Goal: Task Accomplishment & Management: Complete application form

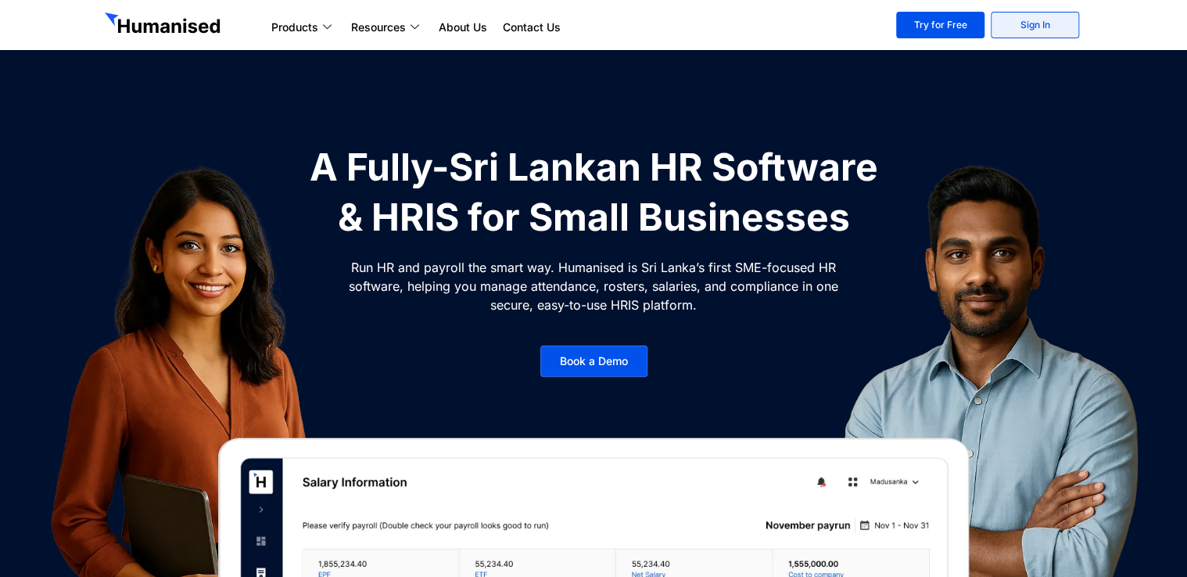
click at [1024, 23] on link "Sign In" at bounding box center [1035, 25] width 88 height 27
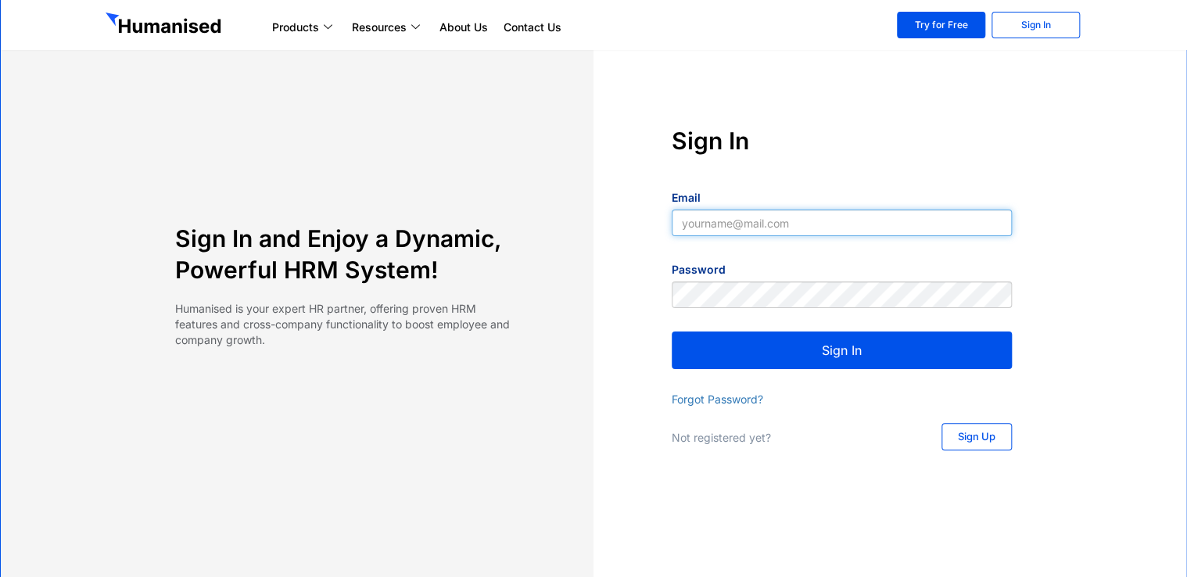
click at [810, 225] on input "Email" at bounding box center [842, 223] width 340 height 27
type input "nisal@slpg.lk"
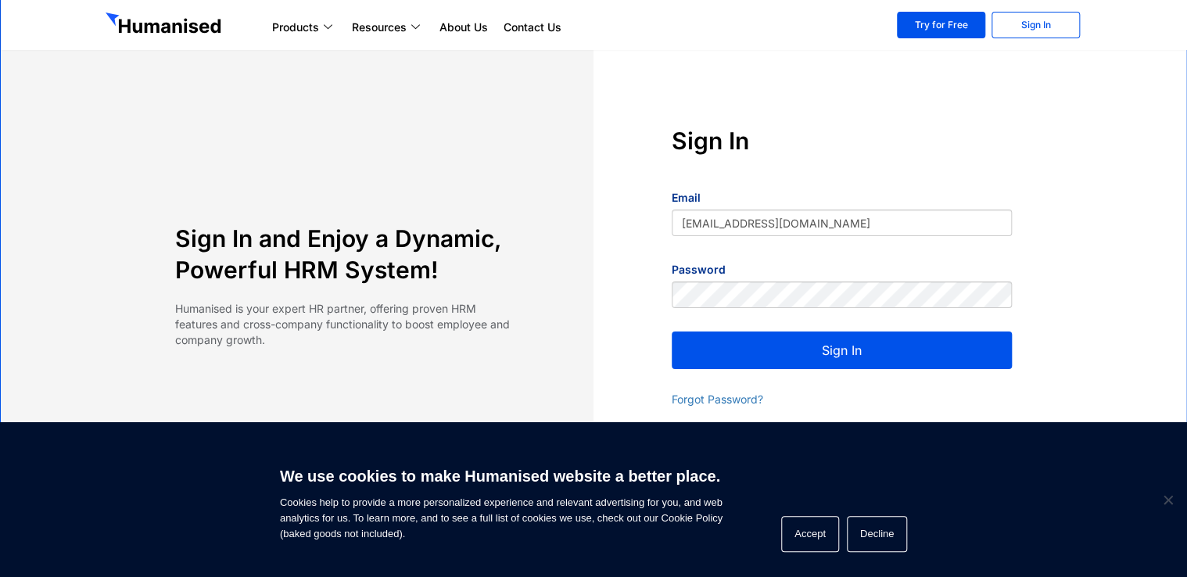
click at [862, 343] on button "Sign In" at bounding box center [842, 351] width 340 height 38
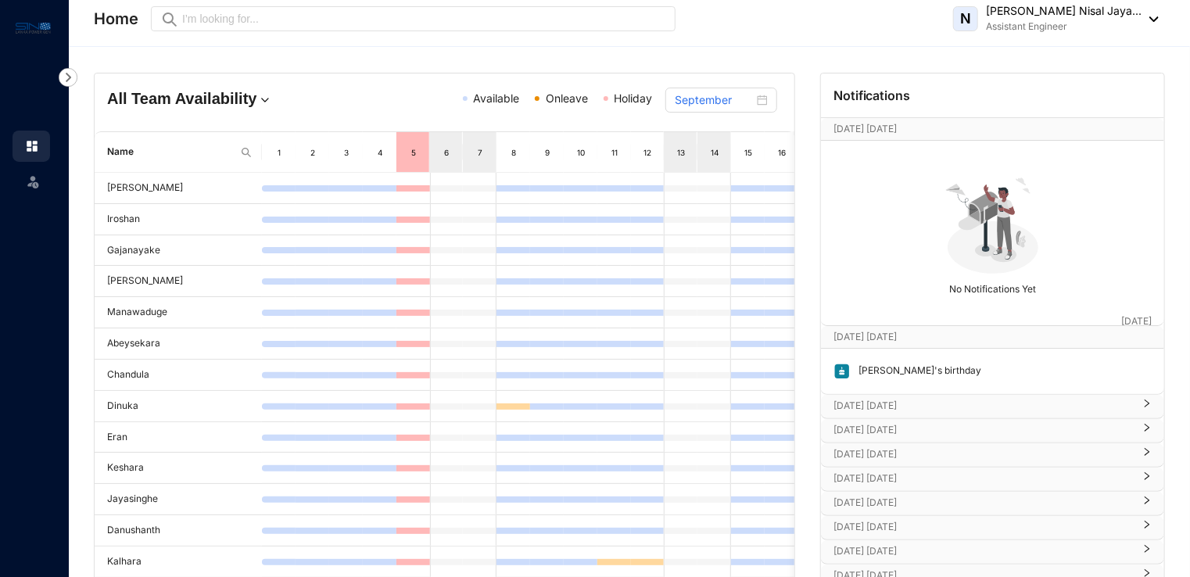
click at [907, 407] on p "Sep 21st Sunday" at bounding box center [983, 406] width 299 height 16
click at [945, 474] on p "Sep 22nd Monday" at bounding box center [983, 476] width 299 height 16
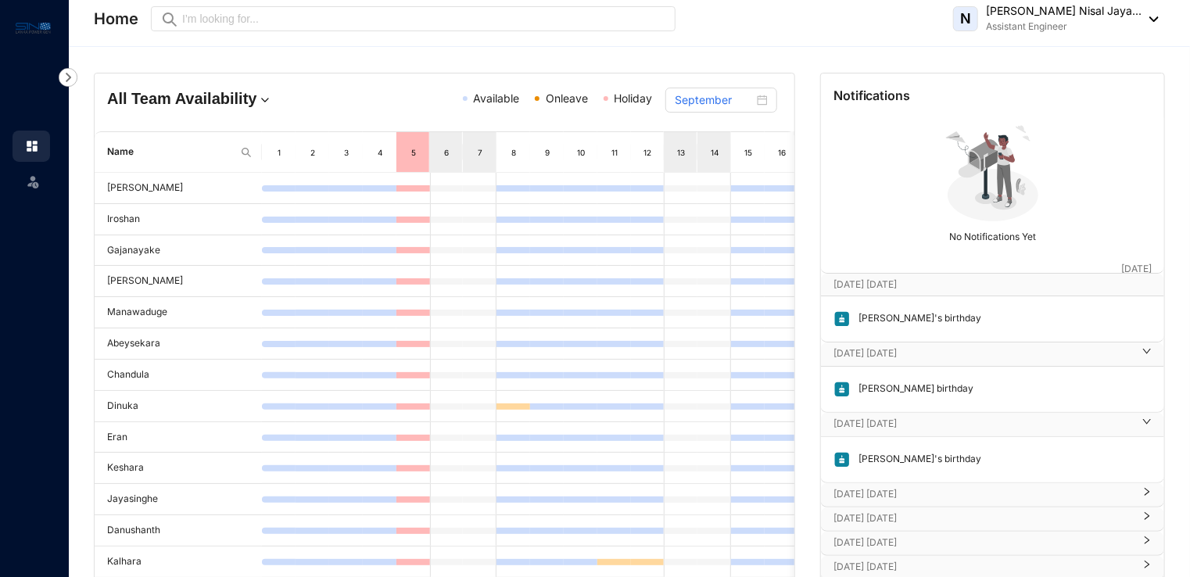
scroll to position [55, 0]
click at [950, 481] on div "Sep 23rd Tuesday" at bounding box center [992, 492] width 343 height 23
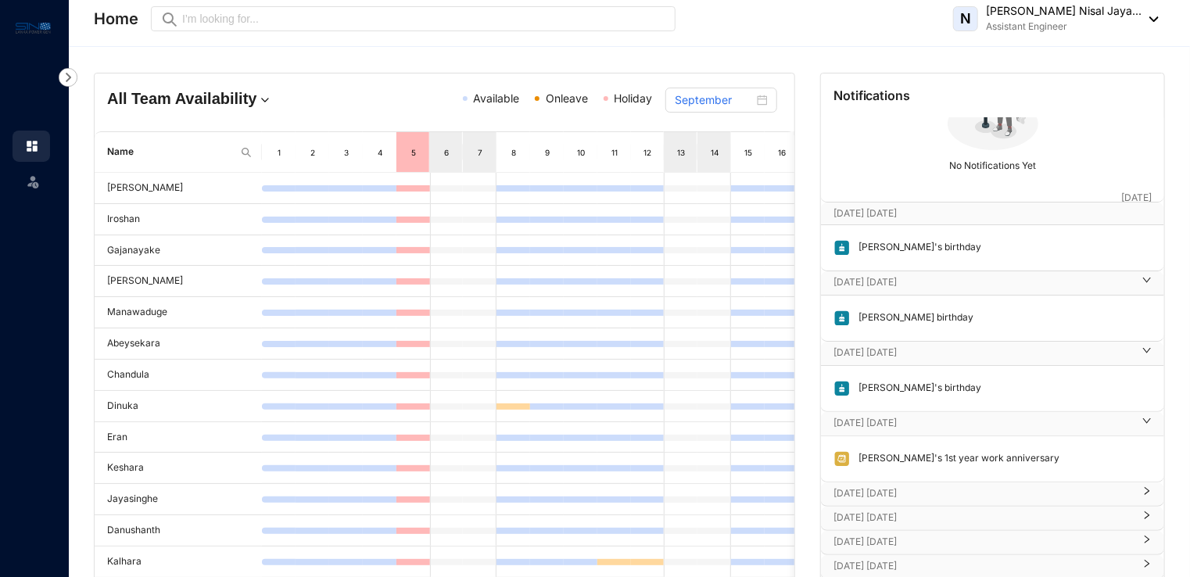
scroll to position [127, 0]
click at [950, 479] on div "Sep 25th Thursday" at bounding box center [992, 490] width 343 height 23
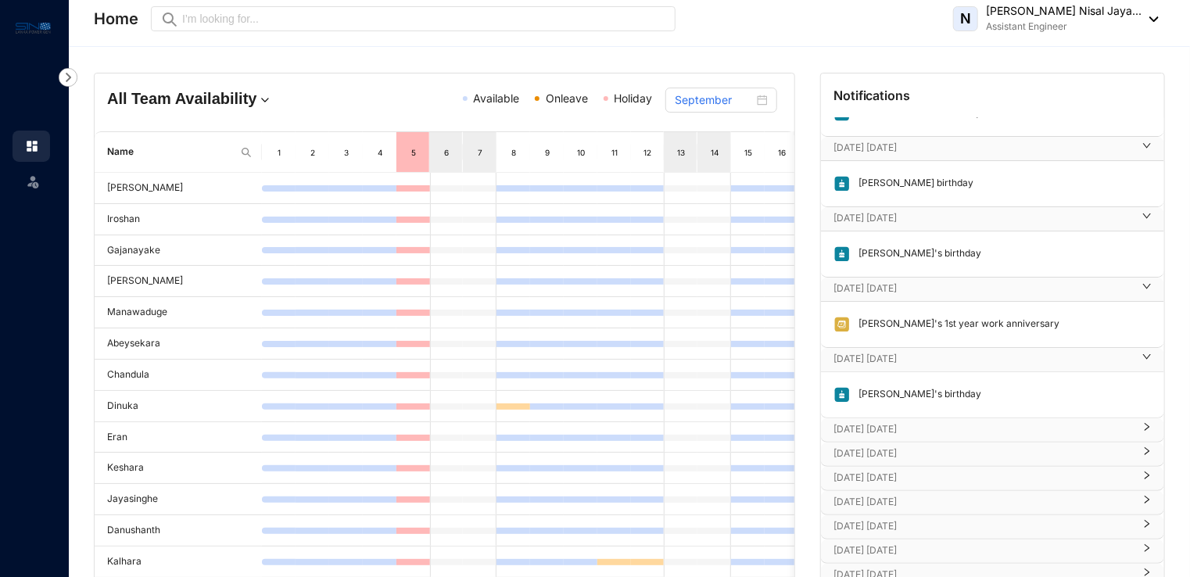
scroll to position [261, 0]
click at [976, 418] on p "Oct 1st Wednesday" at bounding box center [983, 426] width 299 height 16
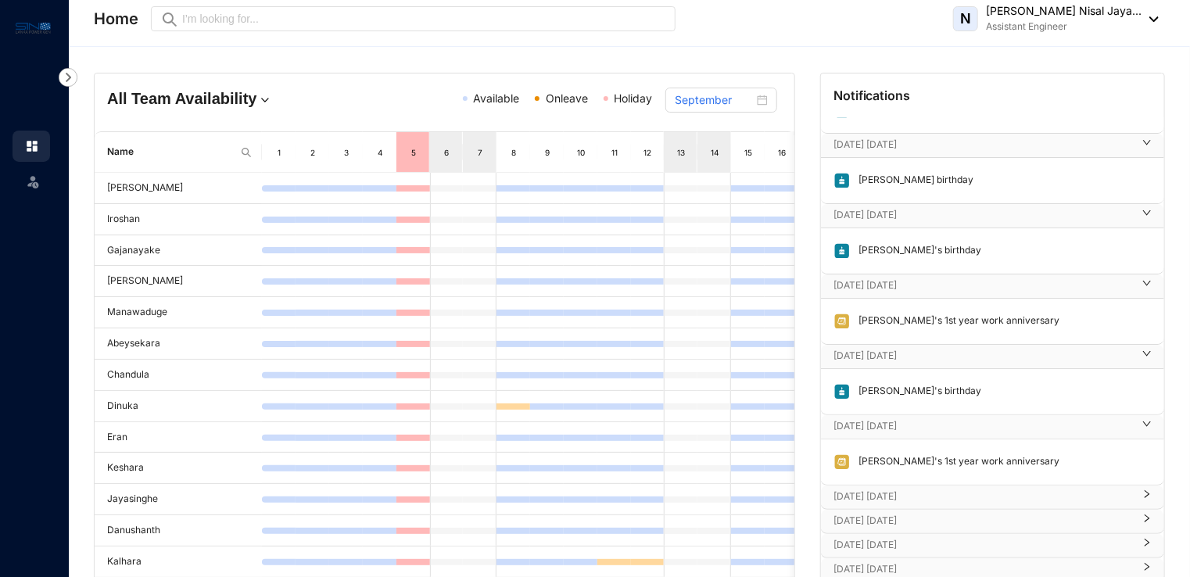
click at [958, 489] on p "Oct 2nd Thursday" at bounding box center [983, 497] width 299 height 16
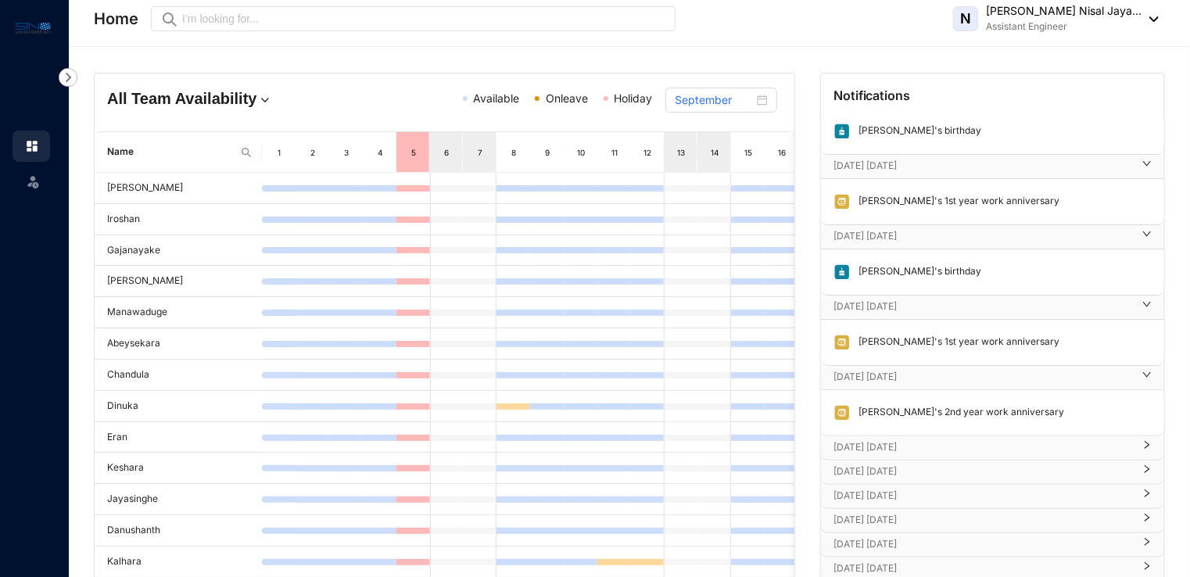
scroll to position [383, 0]
click at [966, 428] on div "Senaka's 2nd year work anniversary" at bounding box center [992, 410] width 343 height 45
click at [957, 443] on p "Oct 3rd Friday" at bounding box center [983, 445] width 299 height 16
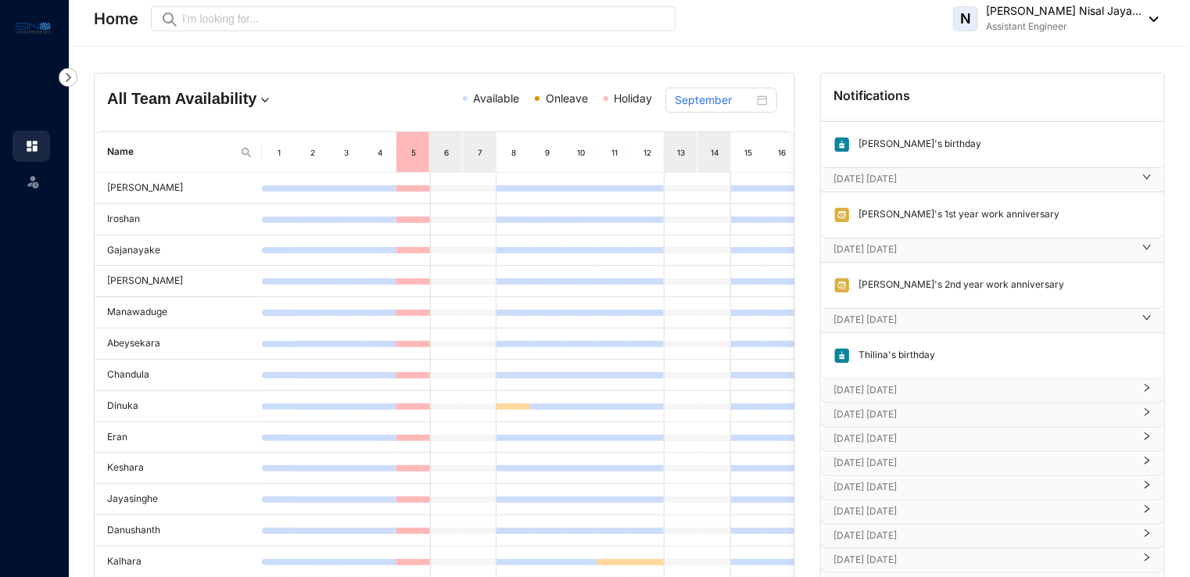
scroll to position [510, 0]
click at [970, 383] on p "Oct 8th Wednesday" at bounding box center [983, 389] width 299 height 16
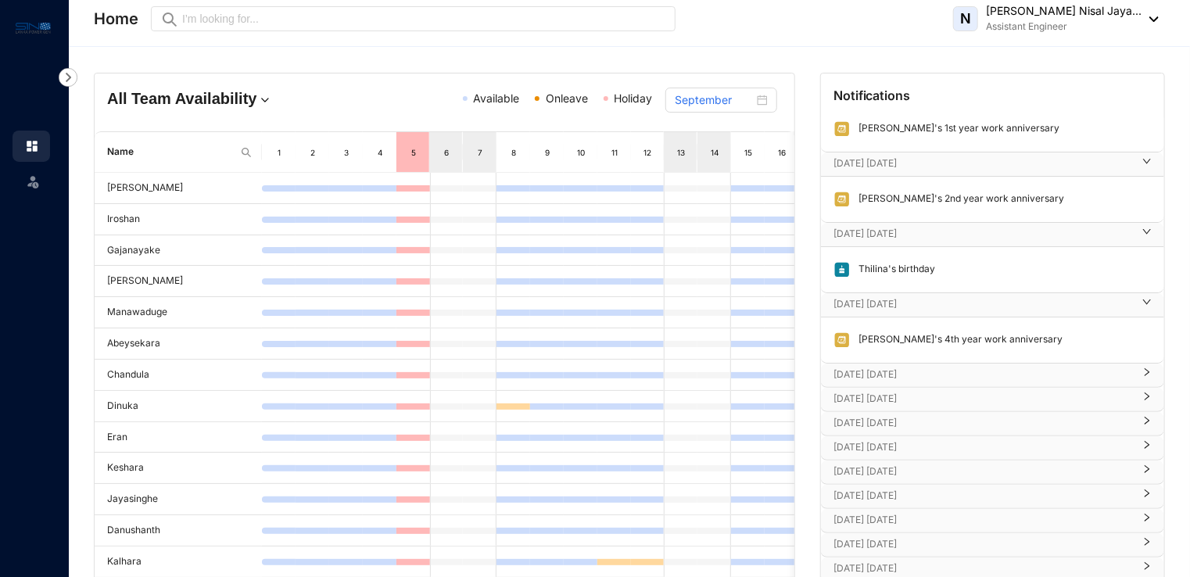
scroll to position [596, 0]
click at [971, 371] on p "Oct 10th Friday" at bounding box center [983, 373] width 299 height 16
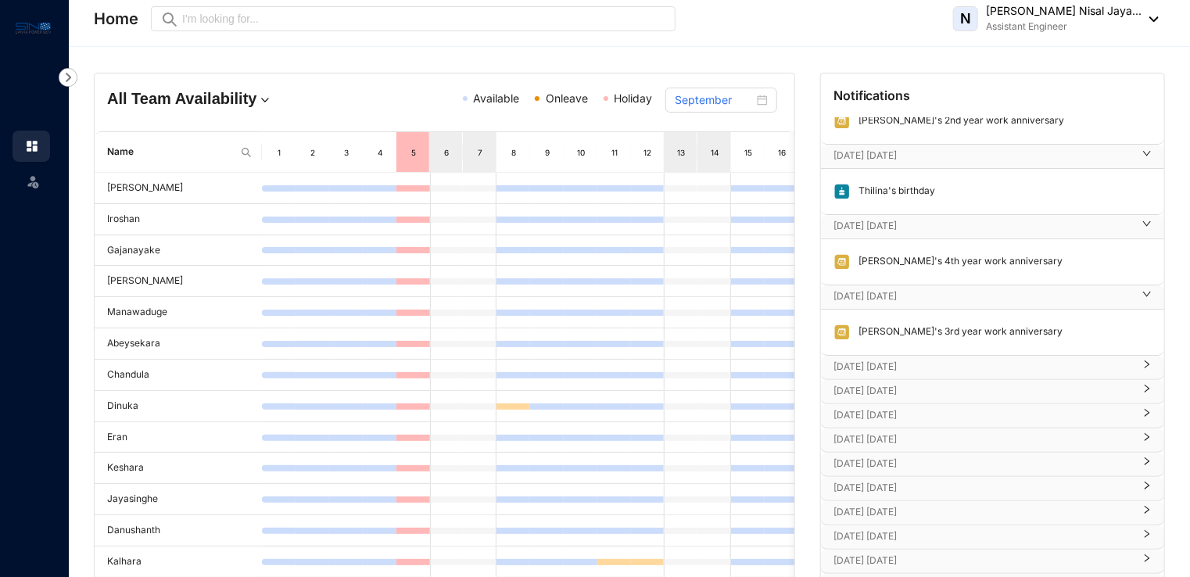
scroll to position [677, 0]
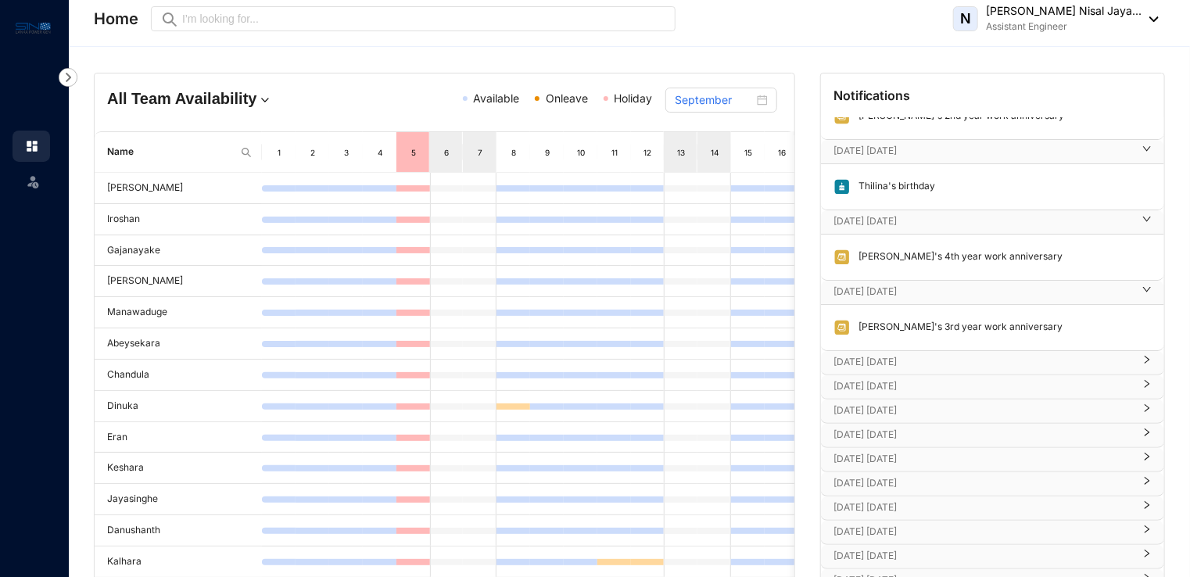
click at [976, 360] on p "Oct 11th Saturday" at bounding box center [983, 362] width 299 height 16
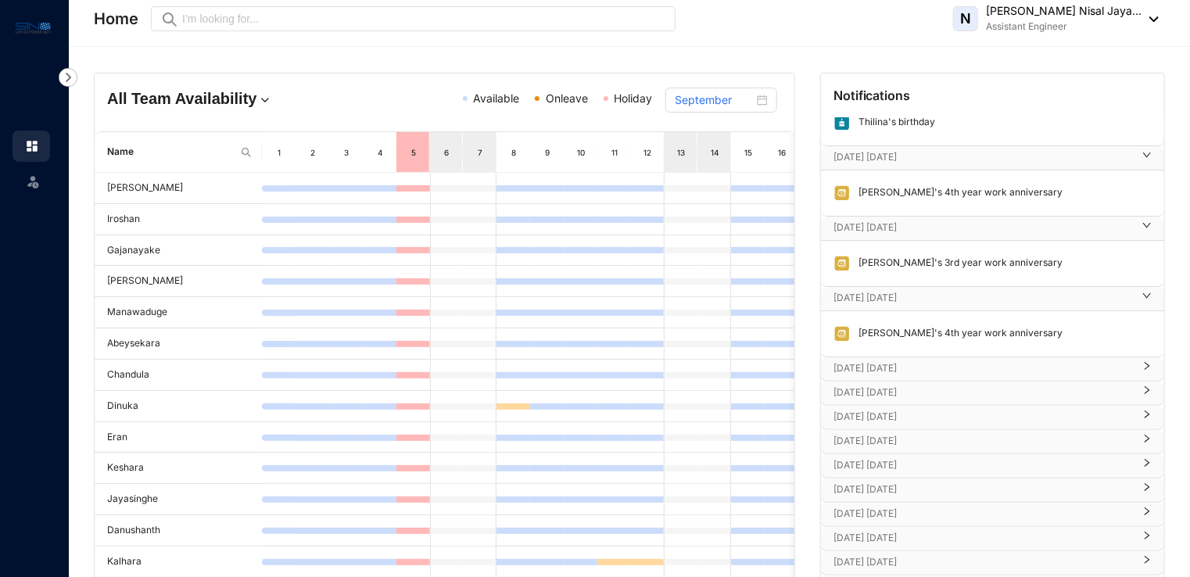
scroll to position [743, 0]
click at [976, 360] on p "Oct 14th Tuesday" at bounding box center [983, 367] width 299 height 16
click at [962, 429] on p "Oct 21st Tuesday" at bounding box center [983, 437] width 299 height 16
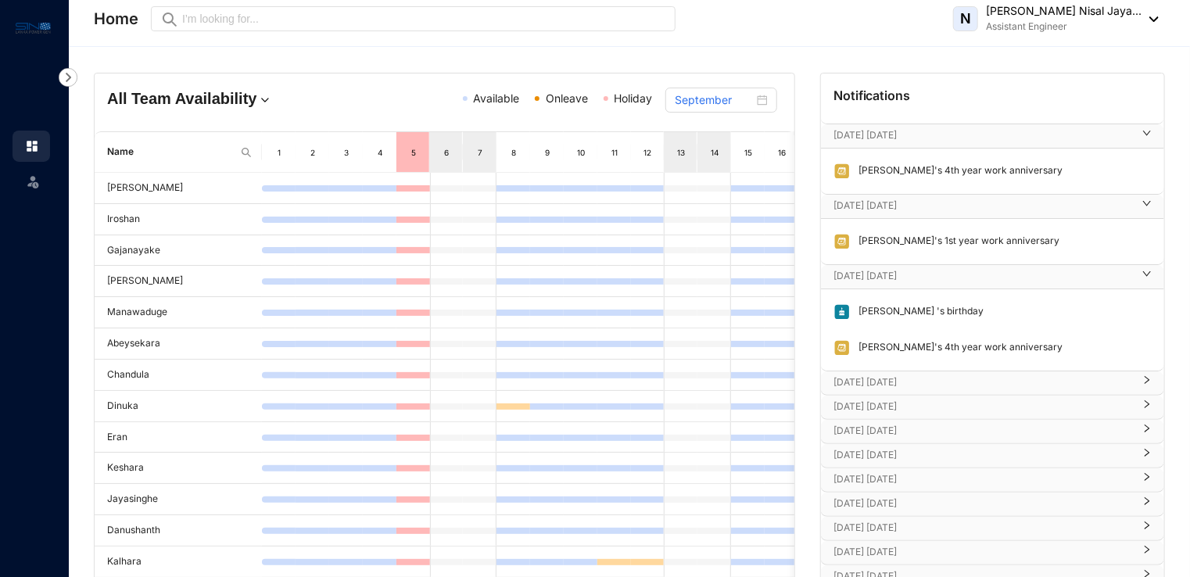
scroll to position [906, 0]
click at [968, 378] on p "Oct 22nd Wednesday" at bounding box center [983, 380] width 299 height 16
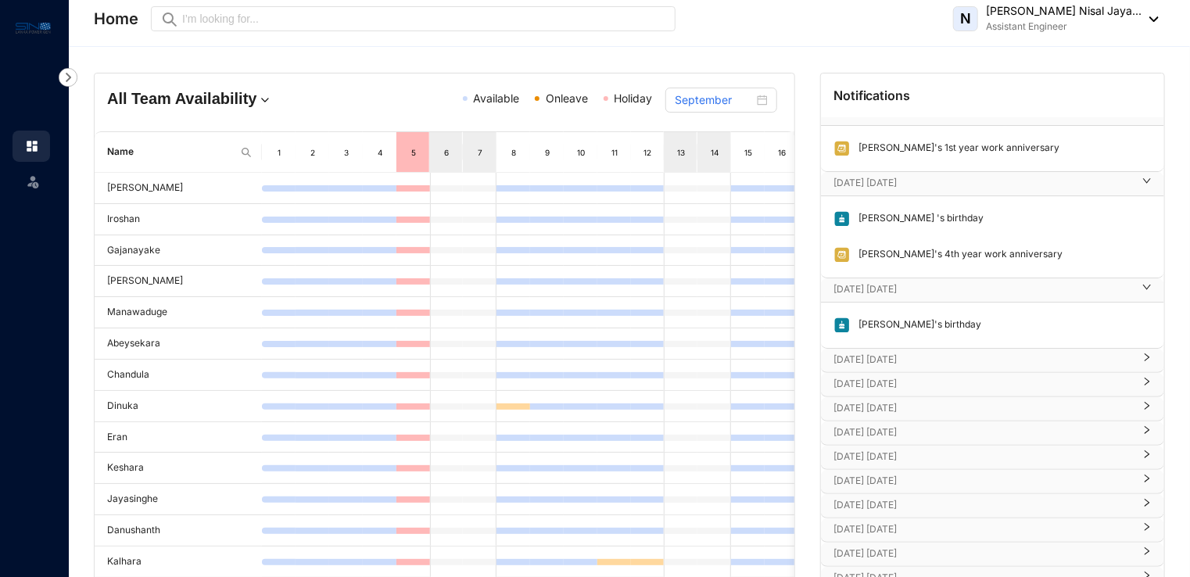
scroll to position [1002, 0]
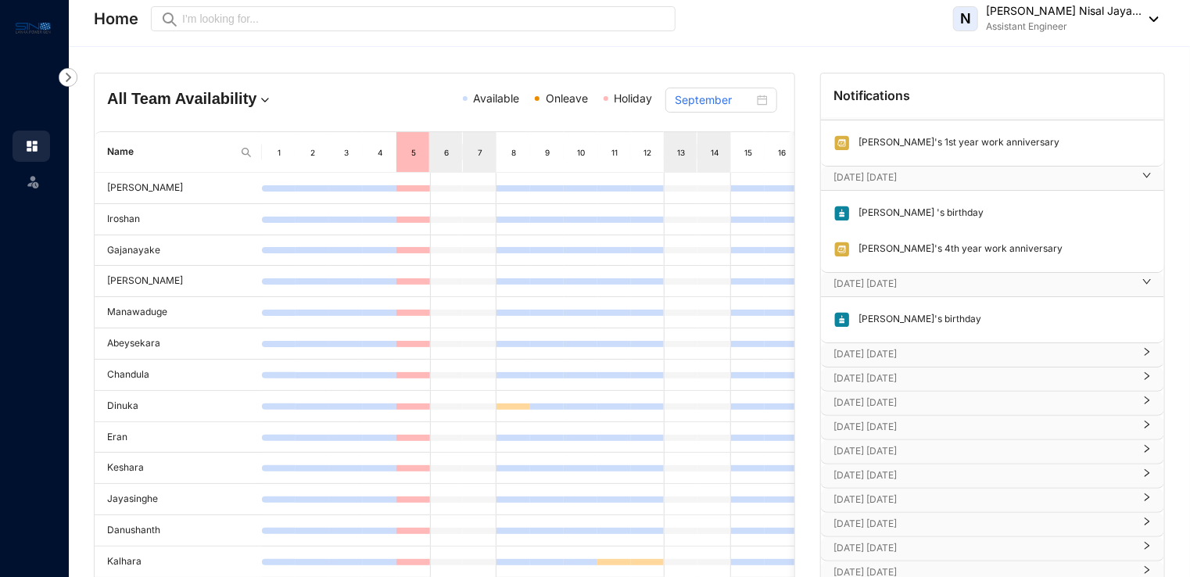
click at [971, 346] on p "Oct 23rd Thursday" at bounding box center [983, 354] width 299 height 16
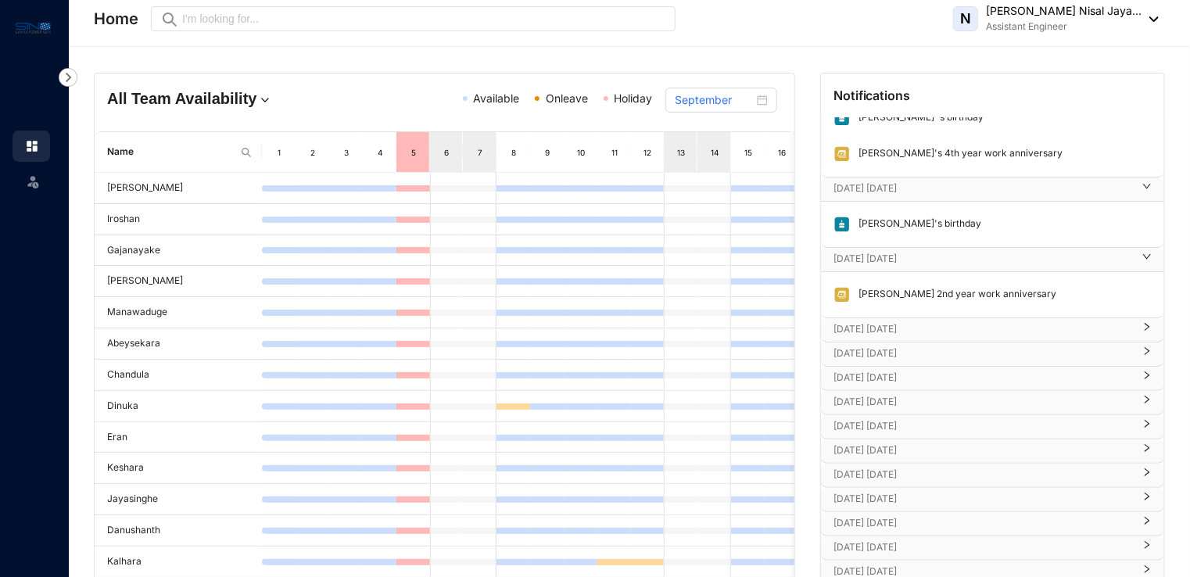
scroll to position [1107, 0]
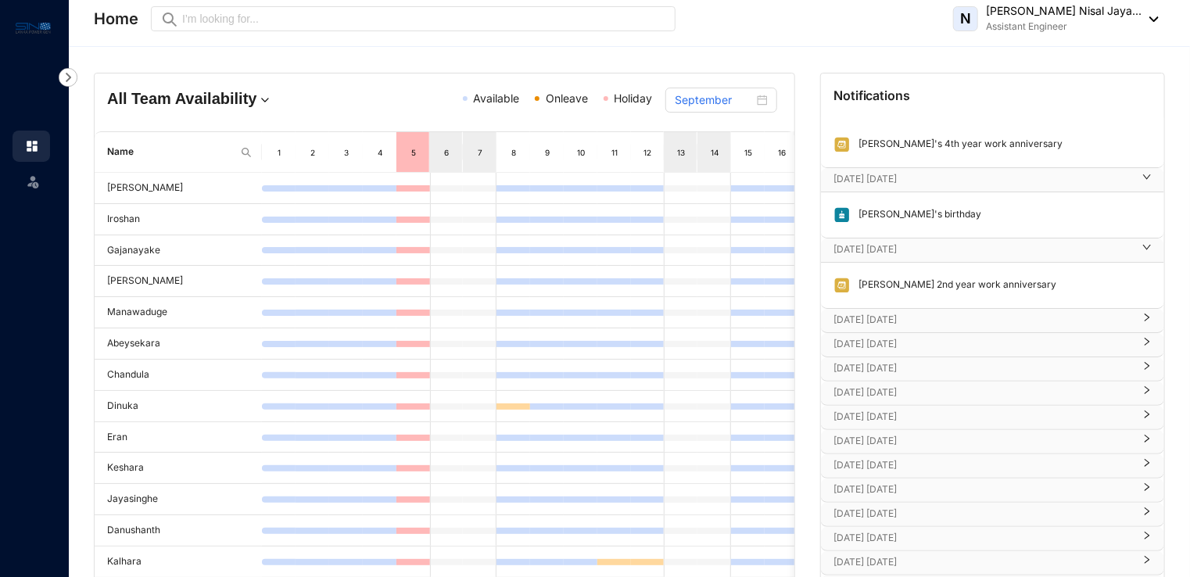
click at [977, 312] on p "Oct 25th Saturday" at bounding box center [983, 320] width 299 height 16
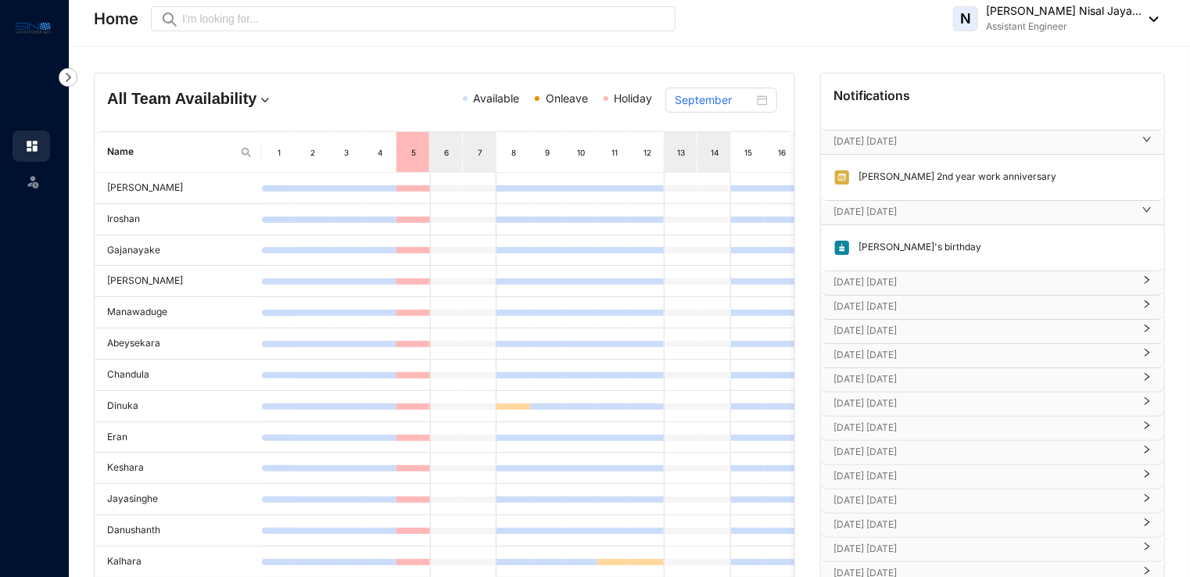
click at [977, 283] on p "Oct 27th Monday" at bounding box center [983, 282] width 299 height 16
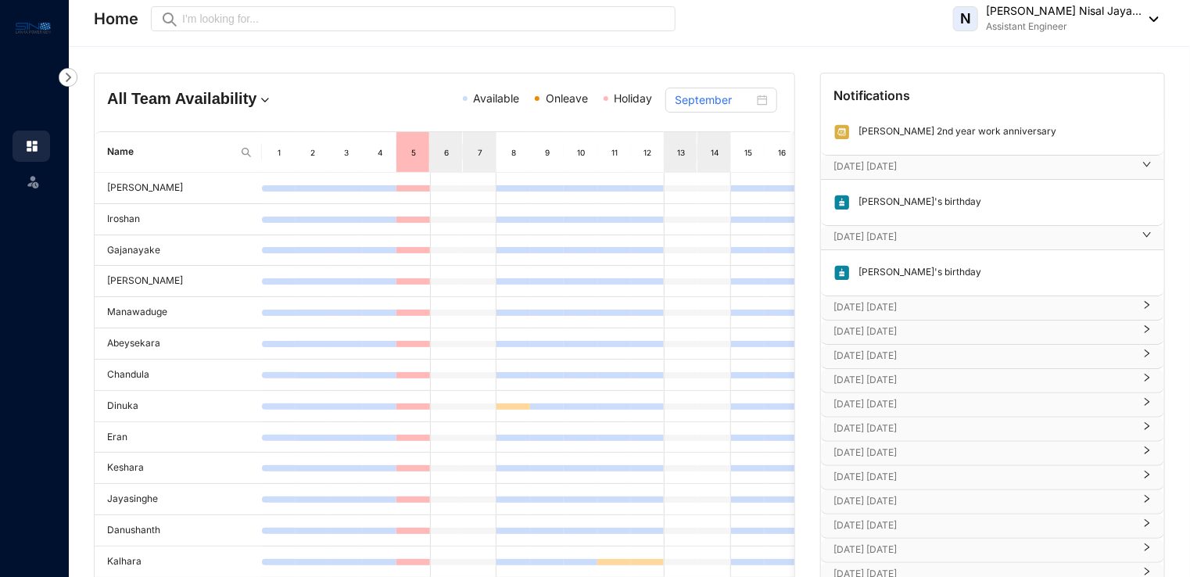
click at [972, 304] on p "Oct 30th Thursday" at bounding box center [983, 307] width 299 height 16
click at [952, 373] on p "Oct 31st Friday" at bounding box center [983, 378] width 299 height 16
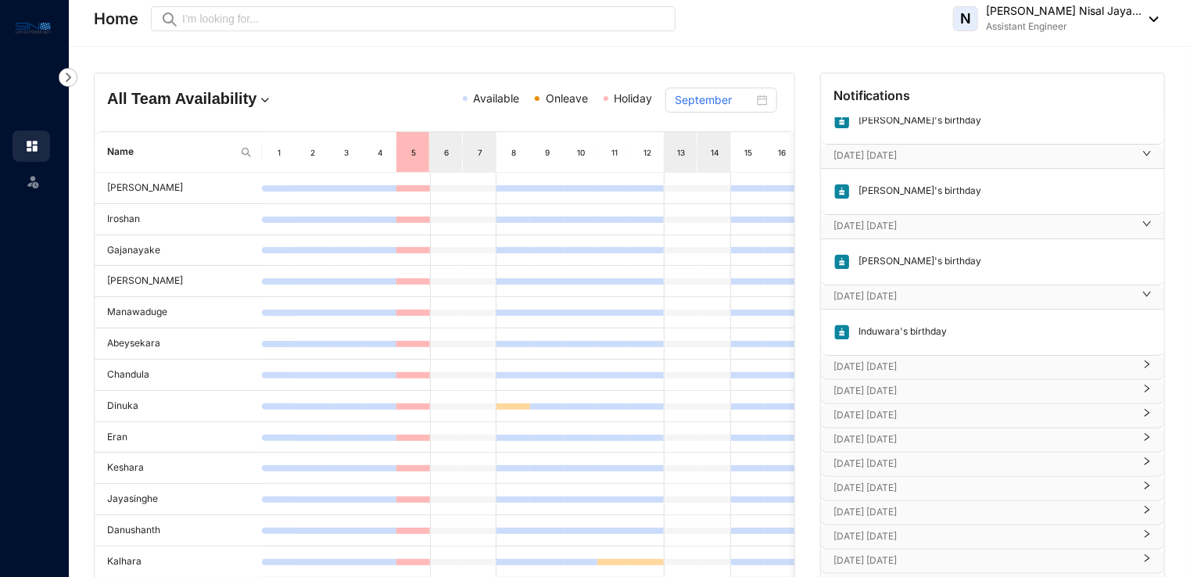
scroll to position [1342, 0]
click at [952, 380] on div "Nov 5th Wednesday" at bounding box center [992, 391] width 343 height 23
click at [954, 361] on p "Nov 4th Tuesday" at bounding box center [983, 367] width 299 height 16
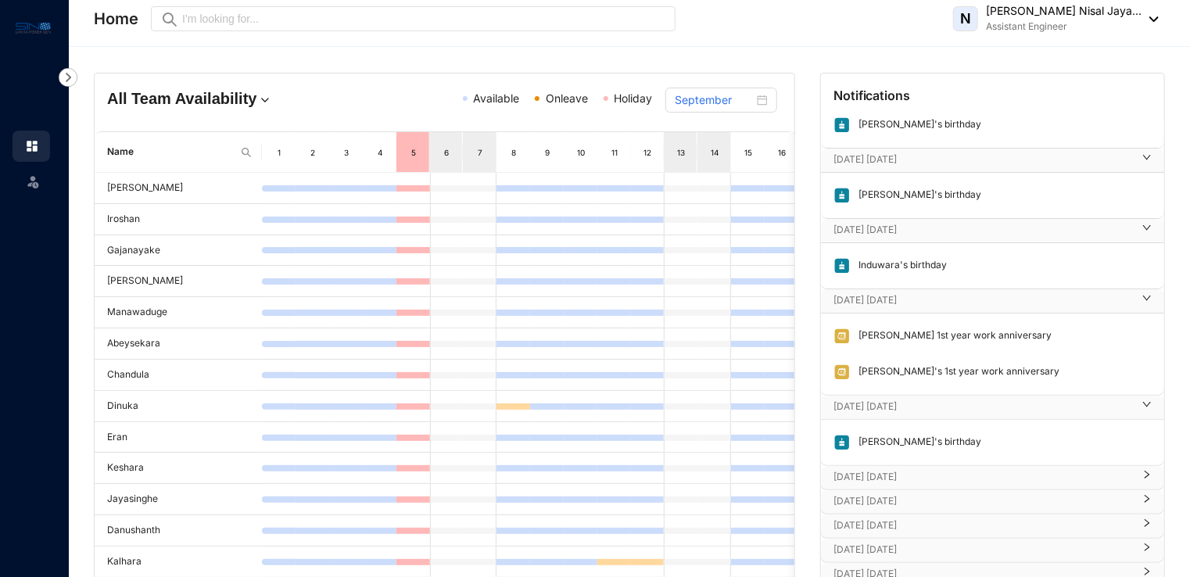
scroll to position [1411, 0]
click at [949, 396] on p "Nov 5th Wednesday" at bounding box center [983, 404] width 299 height 16
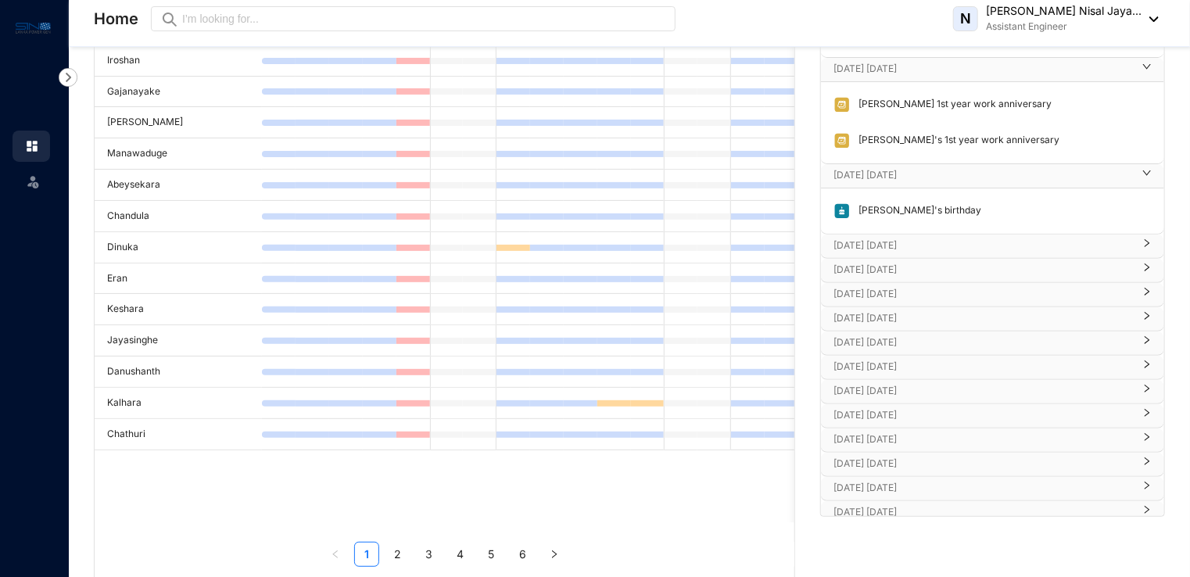
scroll to position [166, 0]
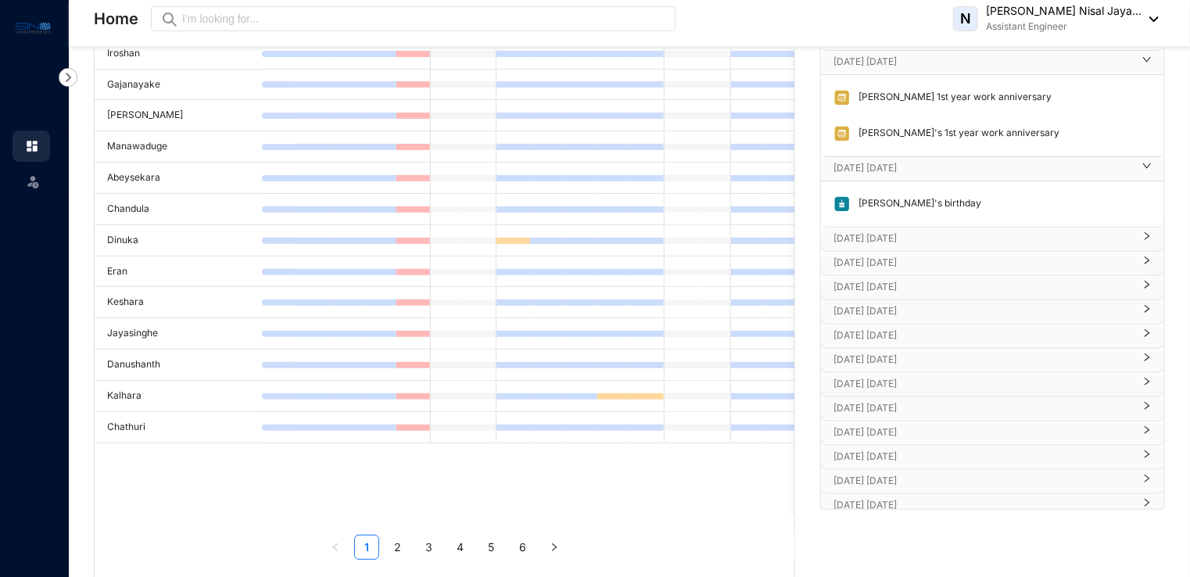
click at [967, 231] on p "Nov 6th Thursday" at bounding box center [983, 239] width 299 height 16
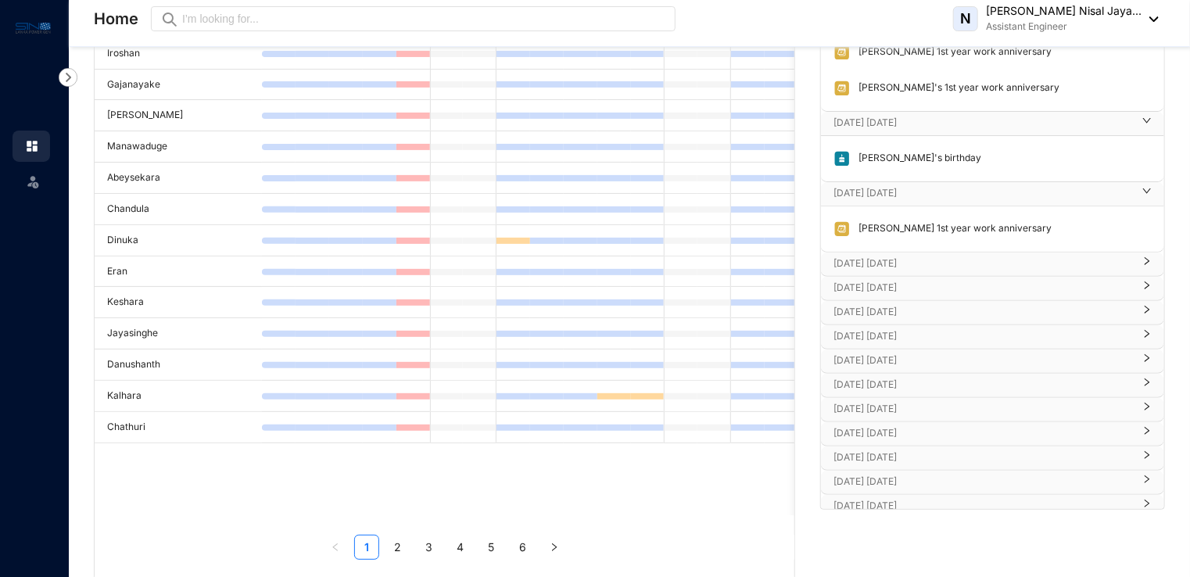
click at [962, 256] on p "Nov 10th Monday" at bounding box center [983, 264] width 299 height 16
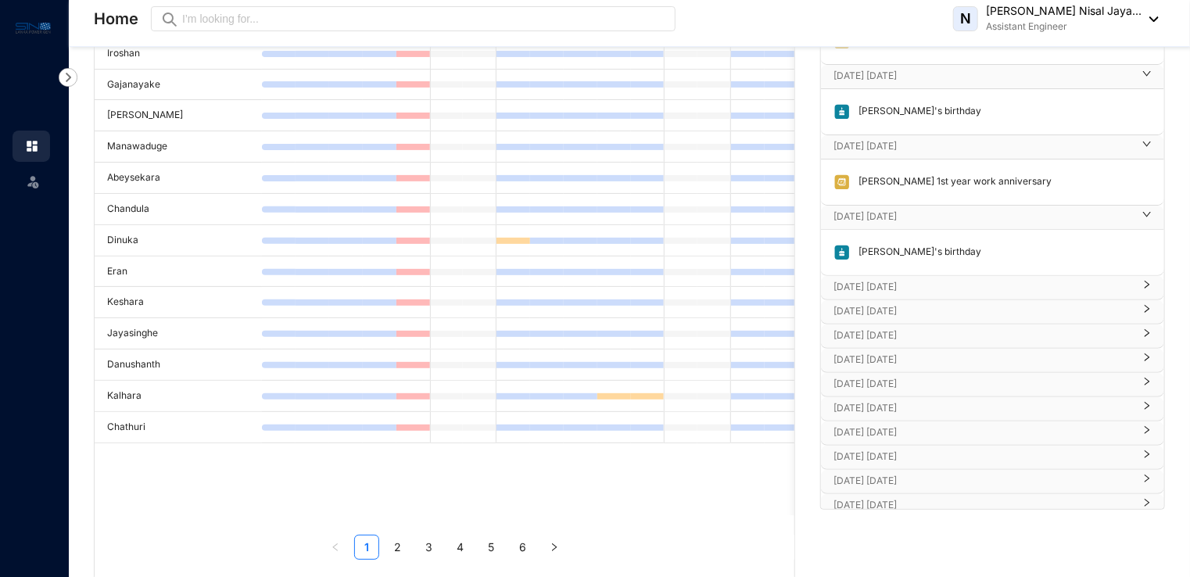
click at [956, 283] on p "Nov 14th Friday" at bounding box center [983, 287] width 299 height 16
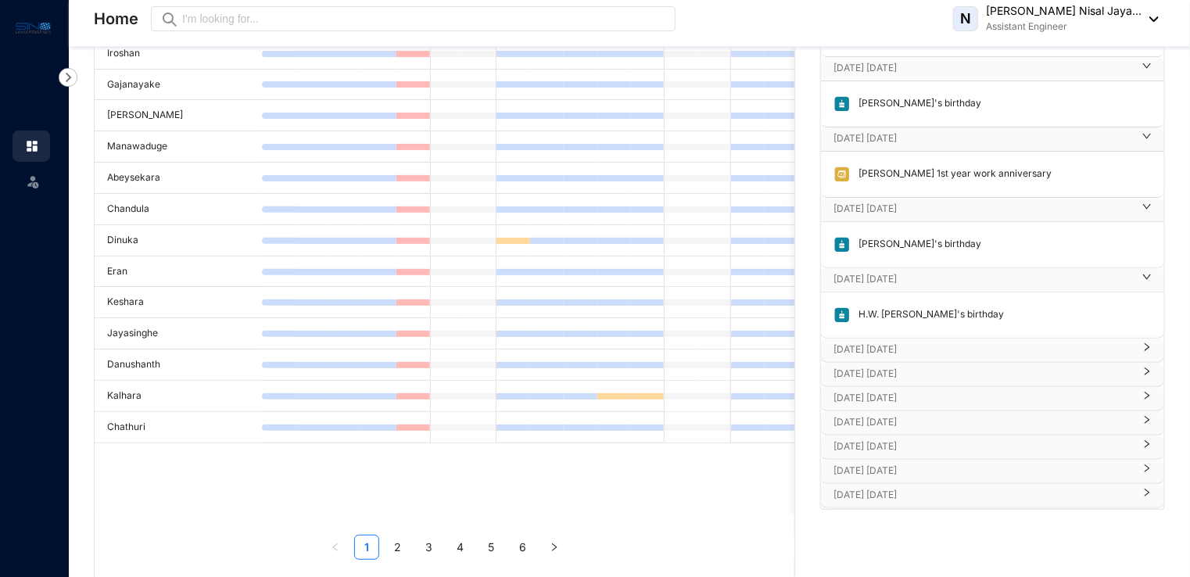
scroll to position [1606, 0]
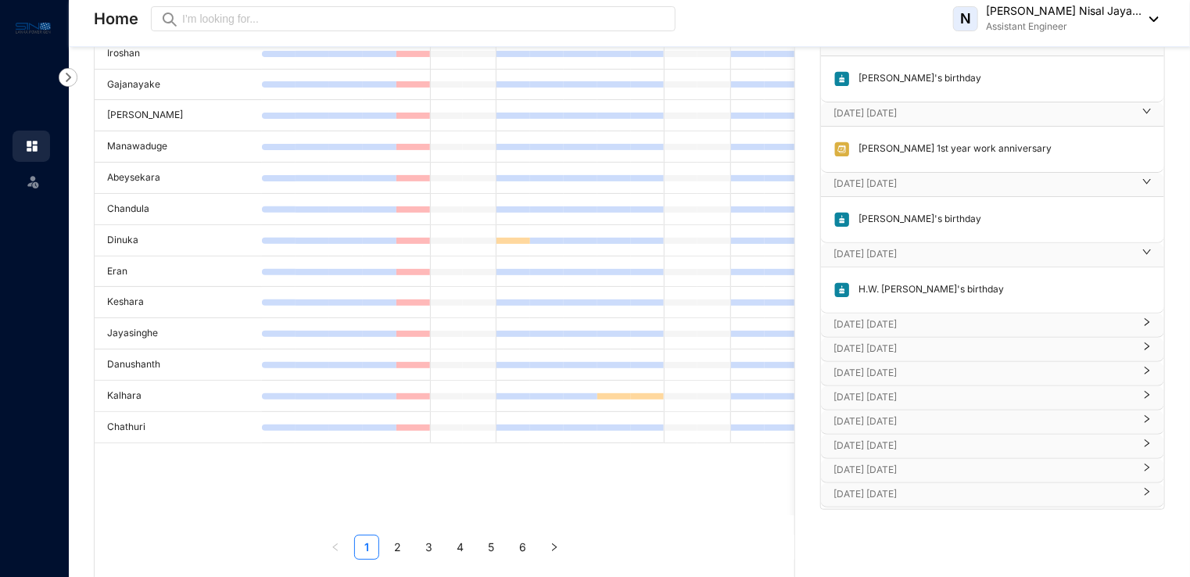
click at [946, 317] on p "Nov 18th Tuesday" at bounding box center [983, 325] width 299 height 16
click at [897, 387] on p "Nov 23rd Sunday" at bounding box center [983, 395] width 299 height 16
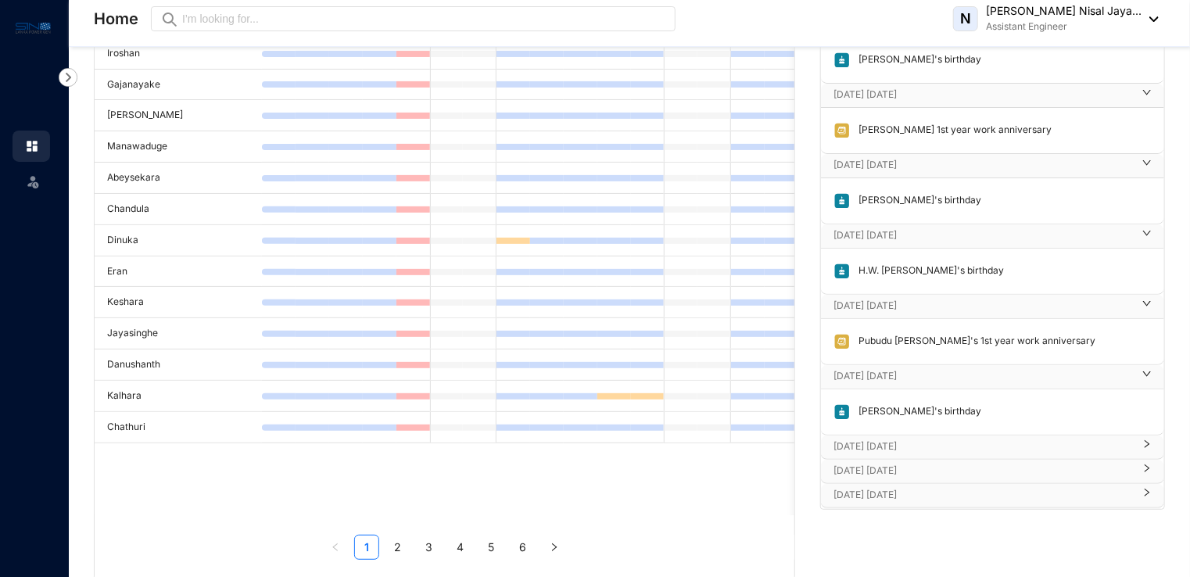
click at [914, 439] on p "Nov 27th Thursday" at bounding box center [983, 447] width 299 height 16
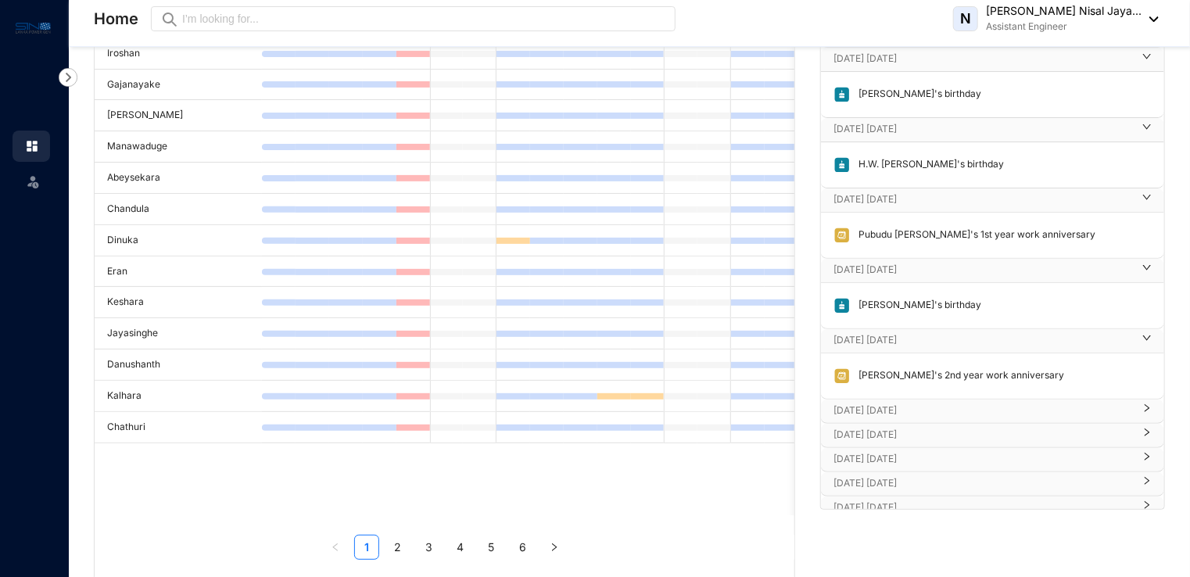
scroll to position [1732, 0]
click at [924, 402] on p "Dec 1st Monday" at bounding box center [983, 410] width 299 height 16
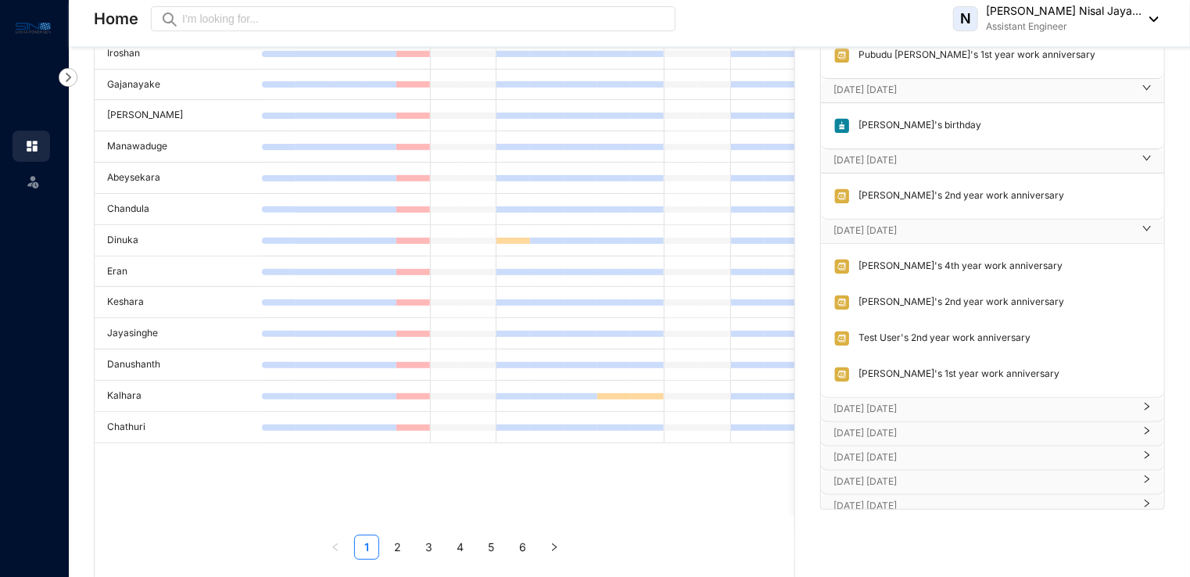
scroll to position [192, 0]
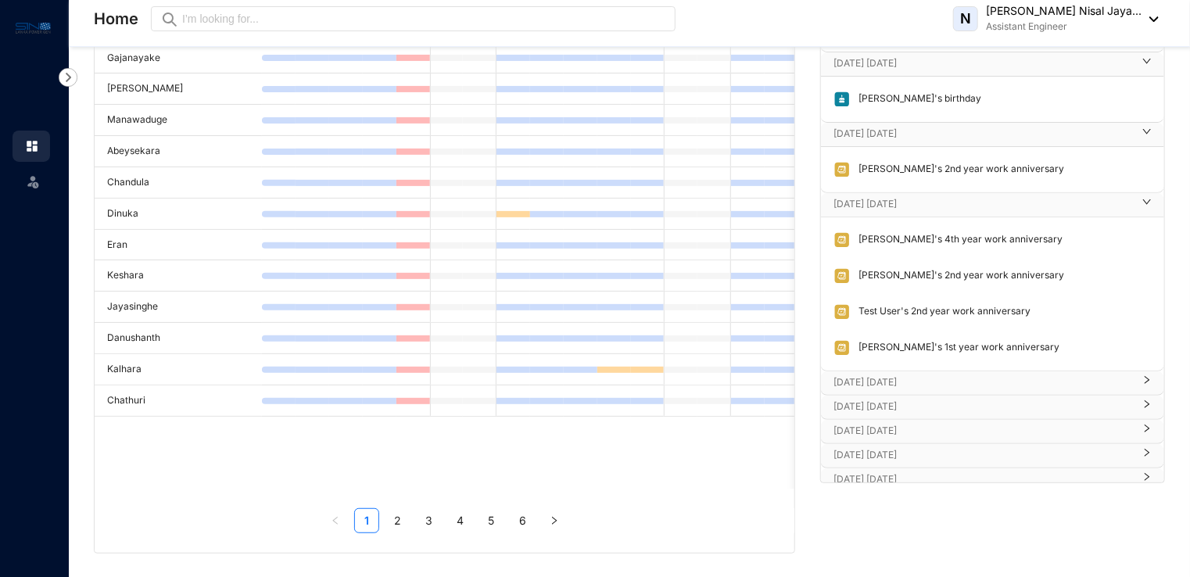
click at [938, 375] on p "Dec 2nd Tuesday" at bounding box center [983, 383] width 299 height 16
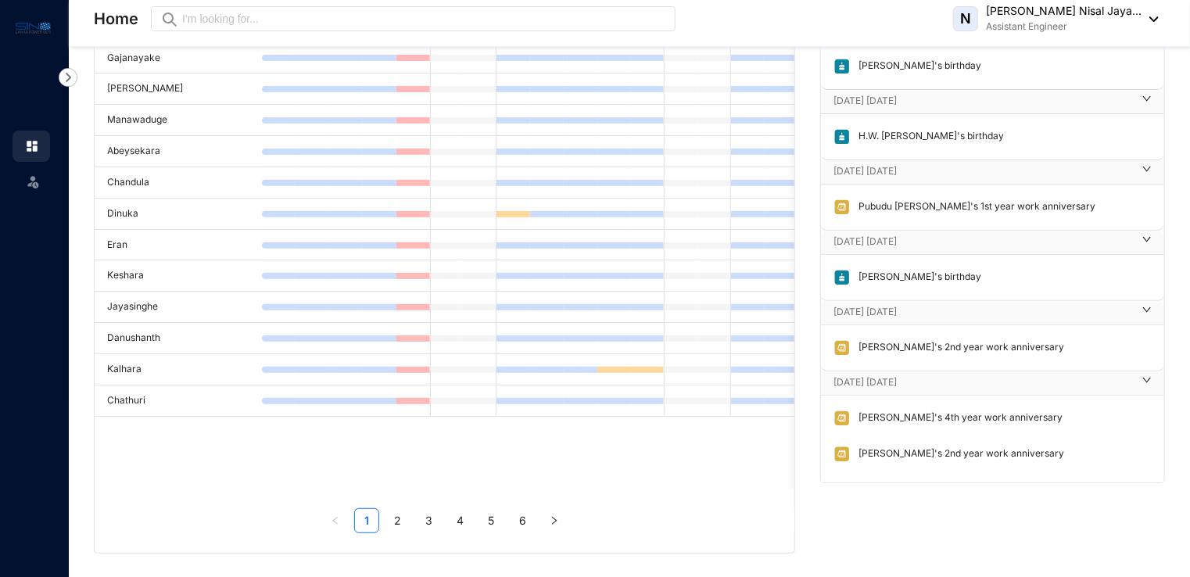
scroll to position [1775, 0]
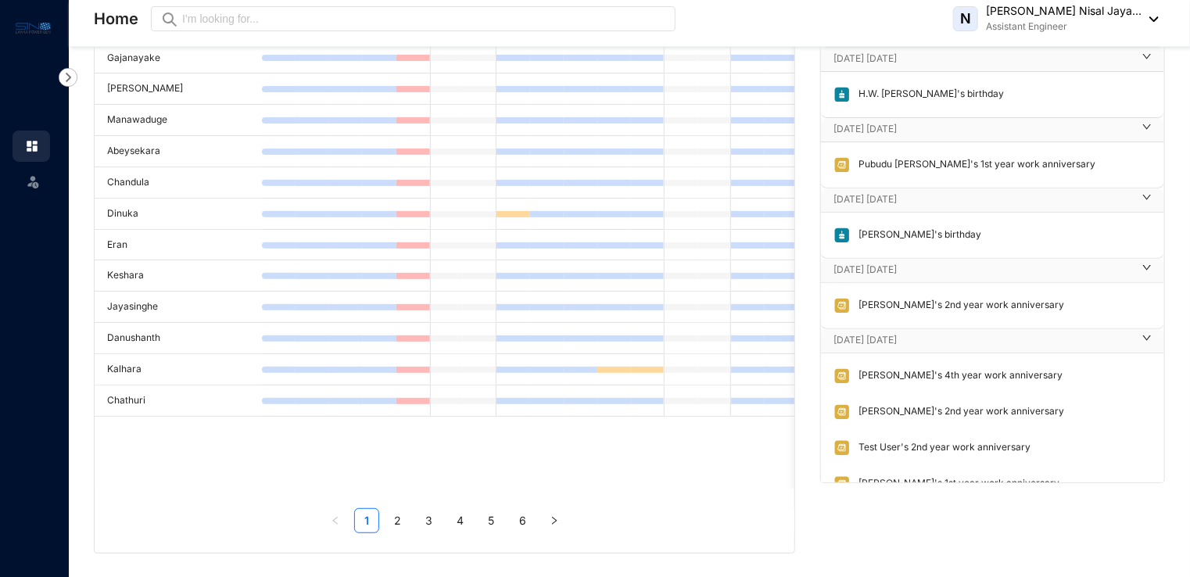
click at [934, 369] on p "Kalhara's 4th year work anniversary" at bounding box center [957, 375] width 212 height 17
click at [934, 358] on div "Kalhara's 4th year work anniversary" at bounding box center [993, 376] width 334 height 36
click at [927, 375] on div "Kalhara's 4th year work anniversary" at bounding box center [993, 376] width 334 height 36
click at [921, 403] on p "Amani's 2nd year work anniversary" at bounding box center [957, 411] width 213 height 17
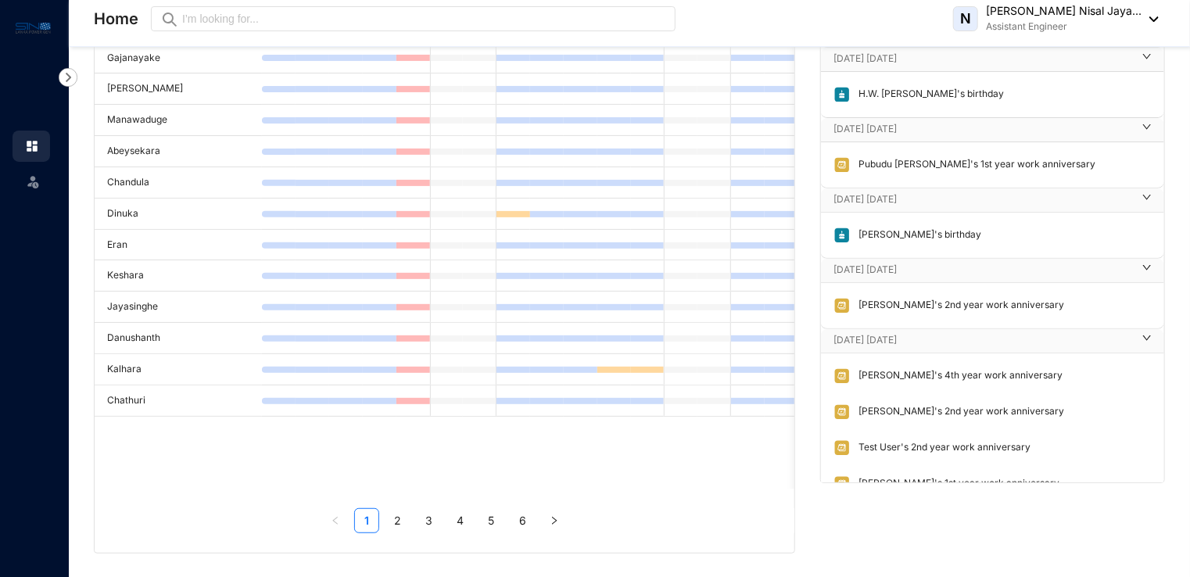
scroll to position [1956, 0]
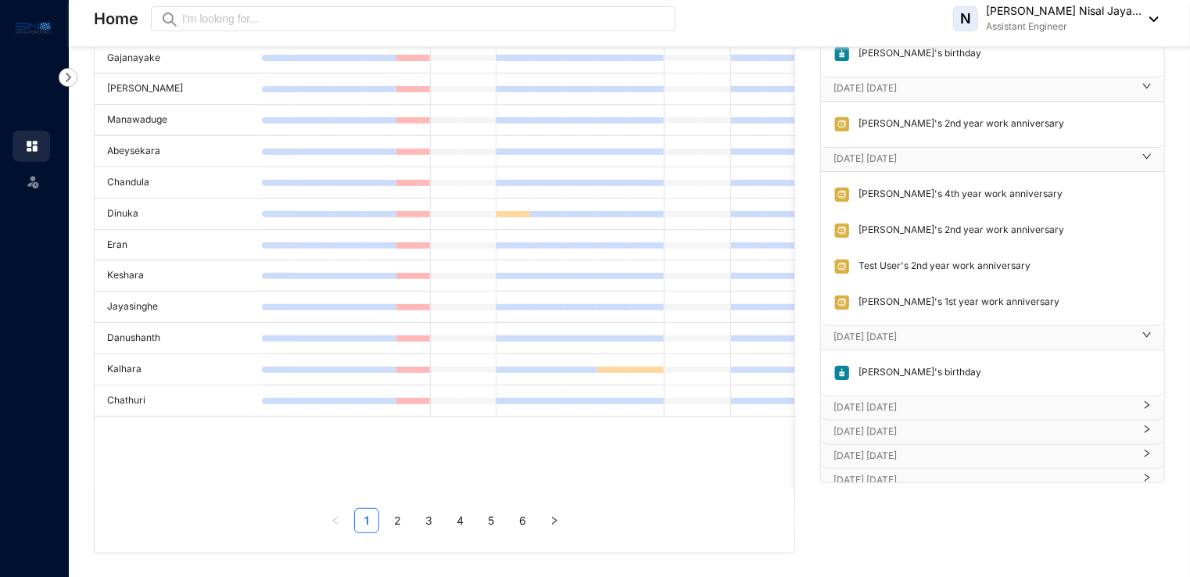
click at [944, 400] on p "Dec 13th Saturday" at bounding box center [983, 408] width 299 height 16
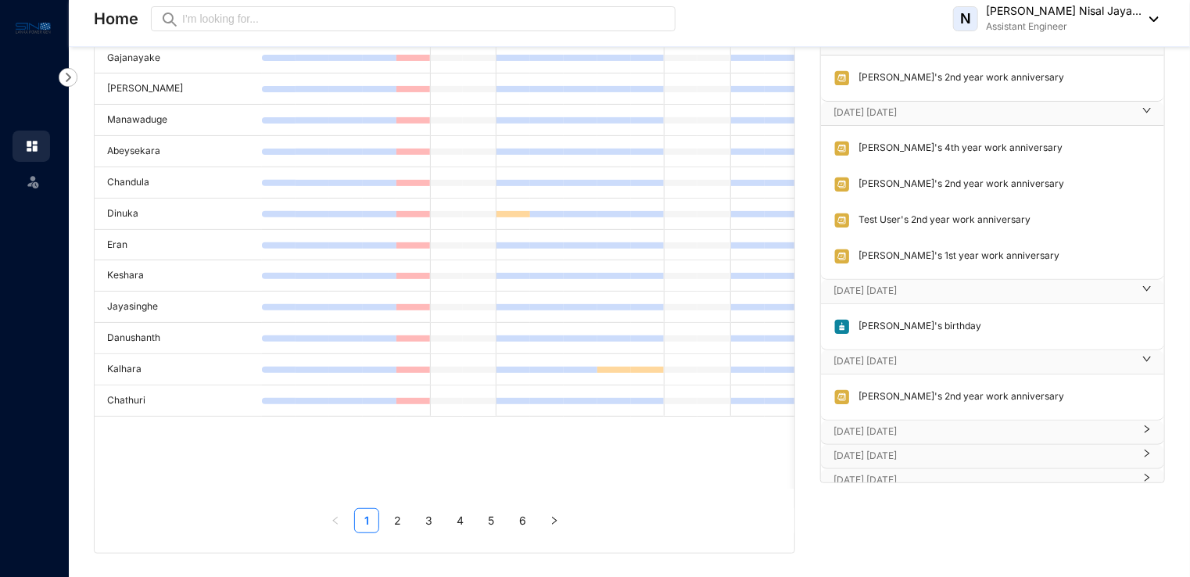
click at [938, 424] on p "Dec 17th Wednesday" at bounding box center [983, 432] width 299 height 16
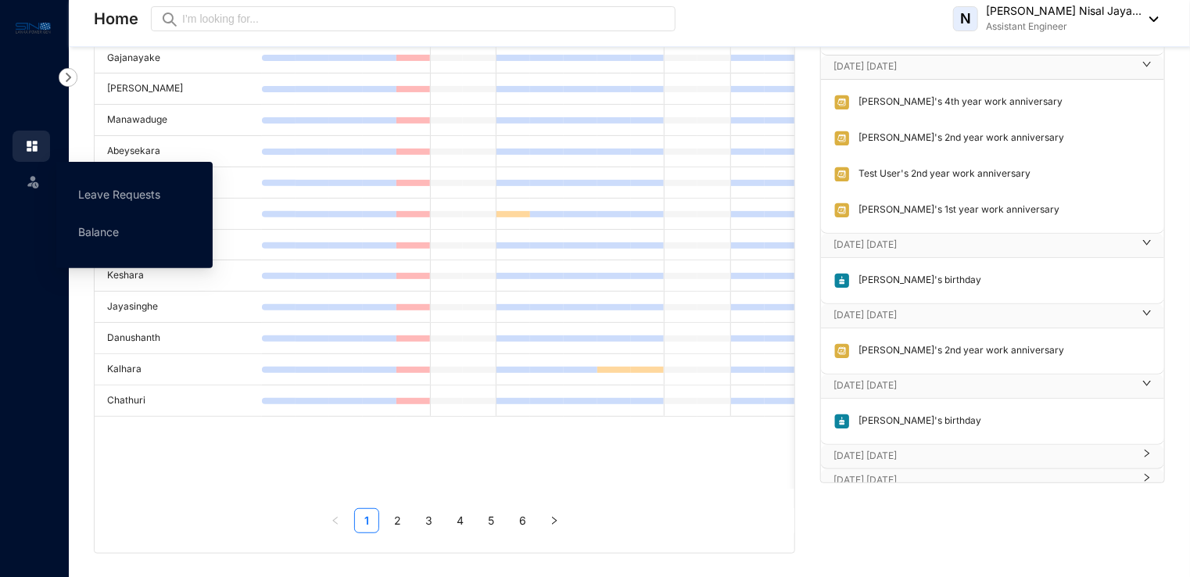
click at [30, 184] on img at bounding box center [33, 182] width 16 height 16
click at [109, 192] on link "Leave Requests" at bounding box center [119, 194] width 82 height 13
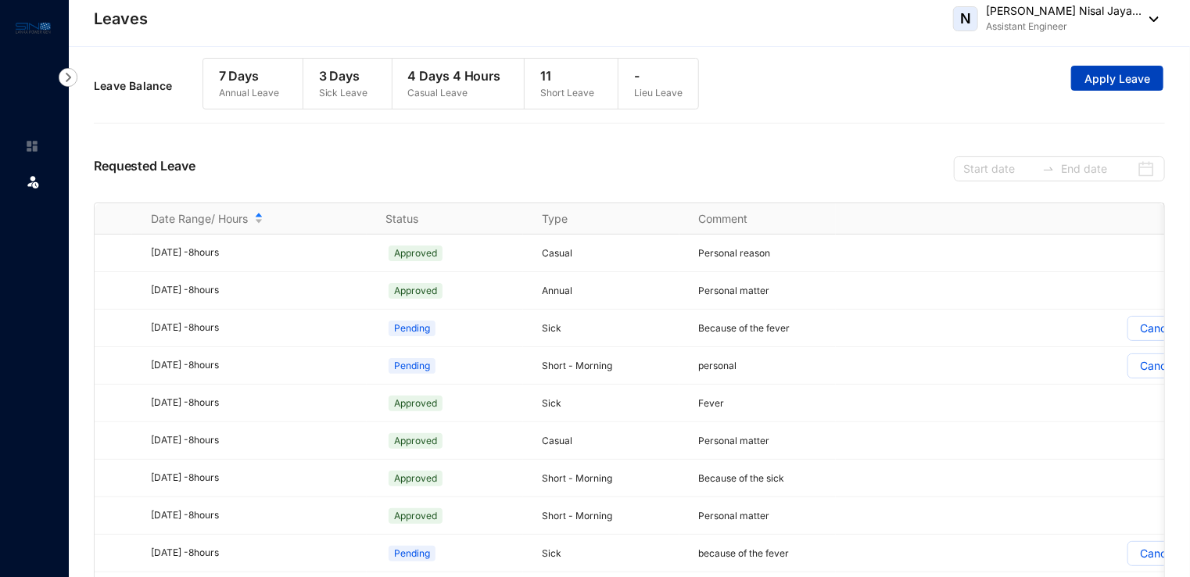
click at [1110, 82] on span "Apply Leave" at bounding box center [1118, 79] width 66 height 16
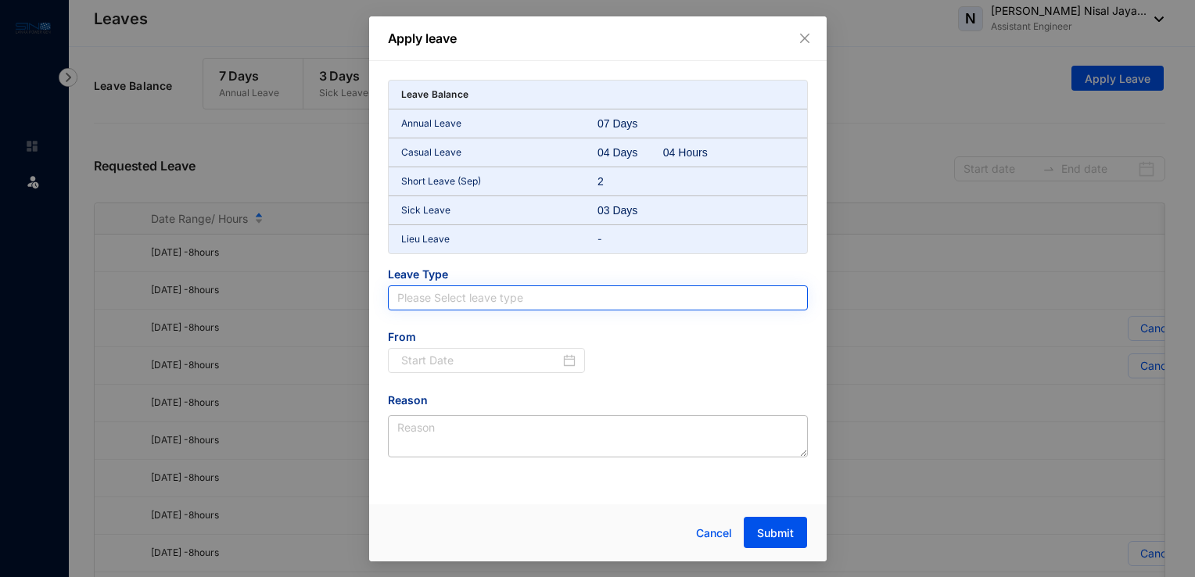
click at [489, 296] on input "search" at bounding box center [597, 297] width 401 height 23
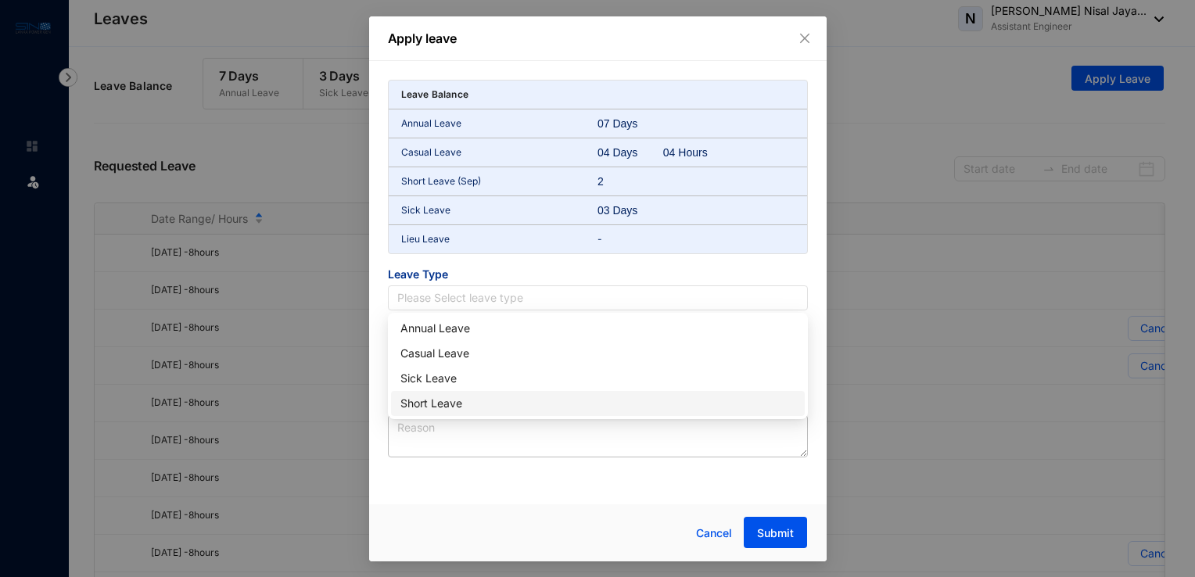
click at [446, 402] on div "Short Leave" at bounding box center [597, 403] width 395 height 17
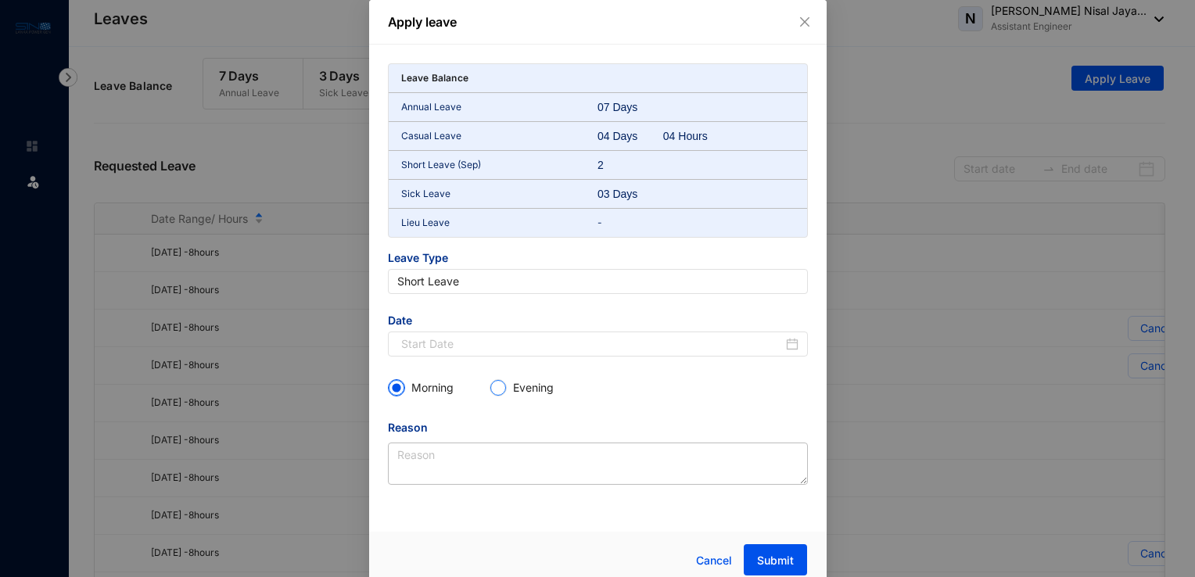
click at [495, 386] on input "Evening" at bounding box center [498, 388] width 16 height 16
radio input "true"
radio input "false"
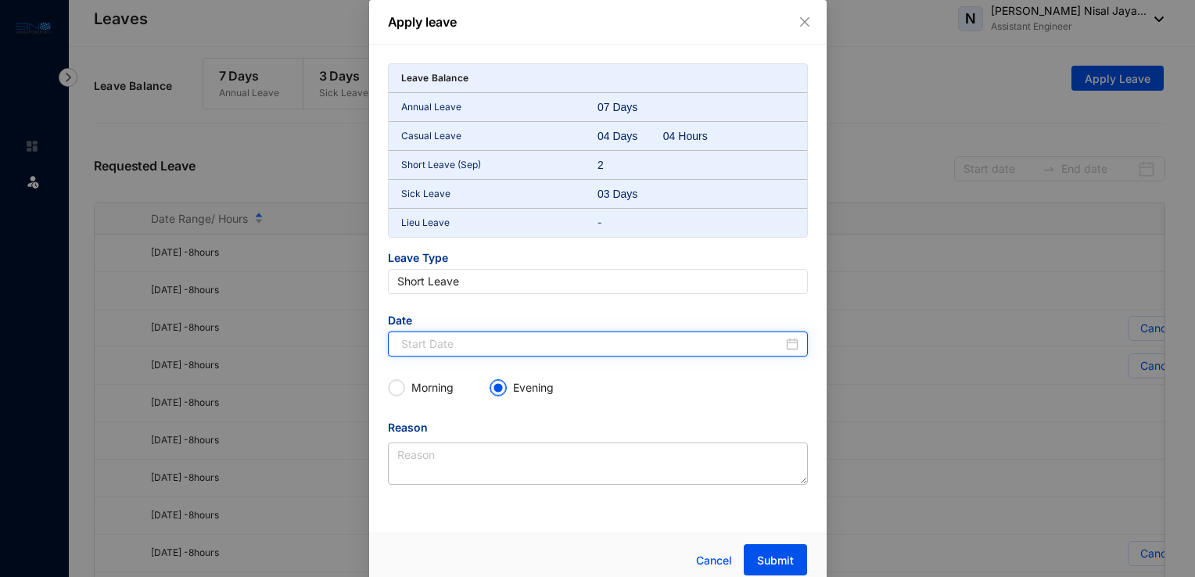
click at [548, 346] on input at bounding box center [592, 343] width 382 height 17
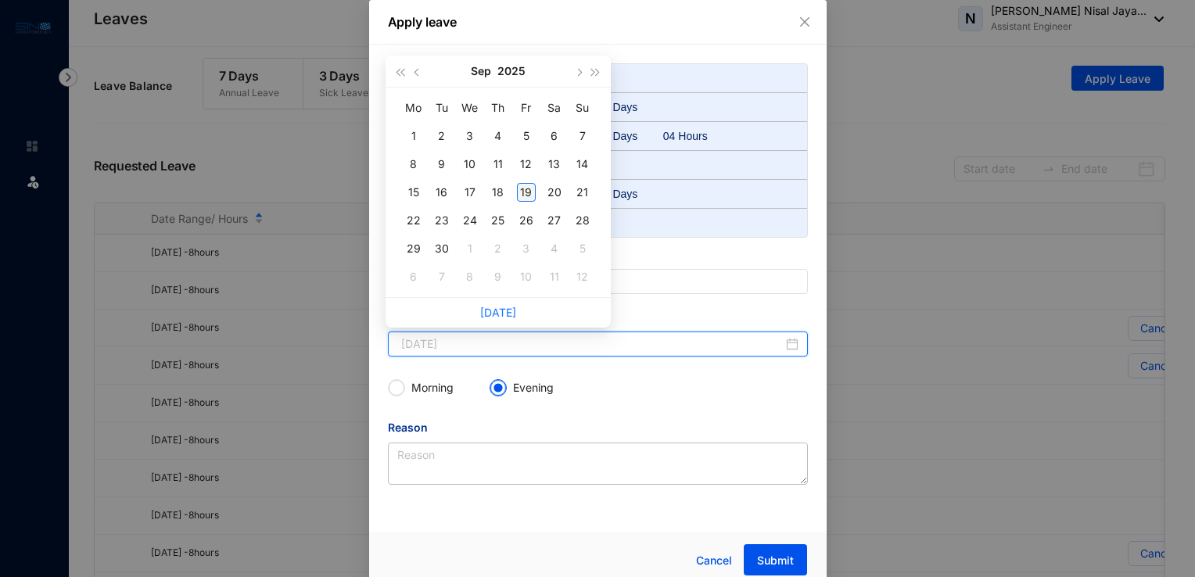
type input "2025-09-19"
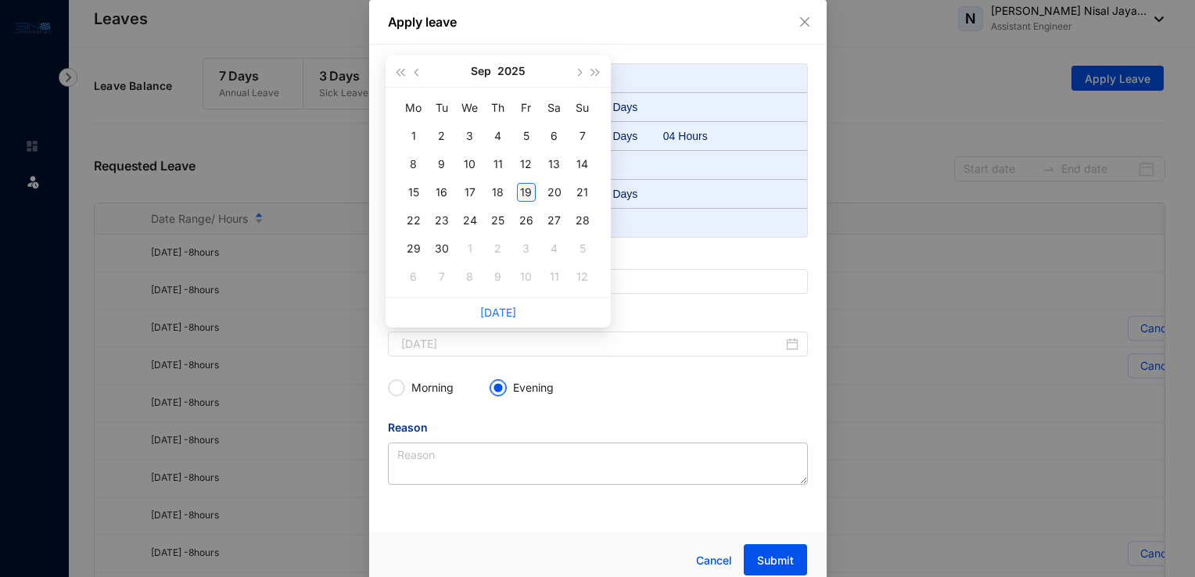
click at [525, 197] on div "19" at bounding box center [526, 192] width 19 height 19
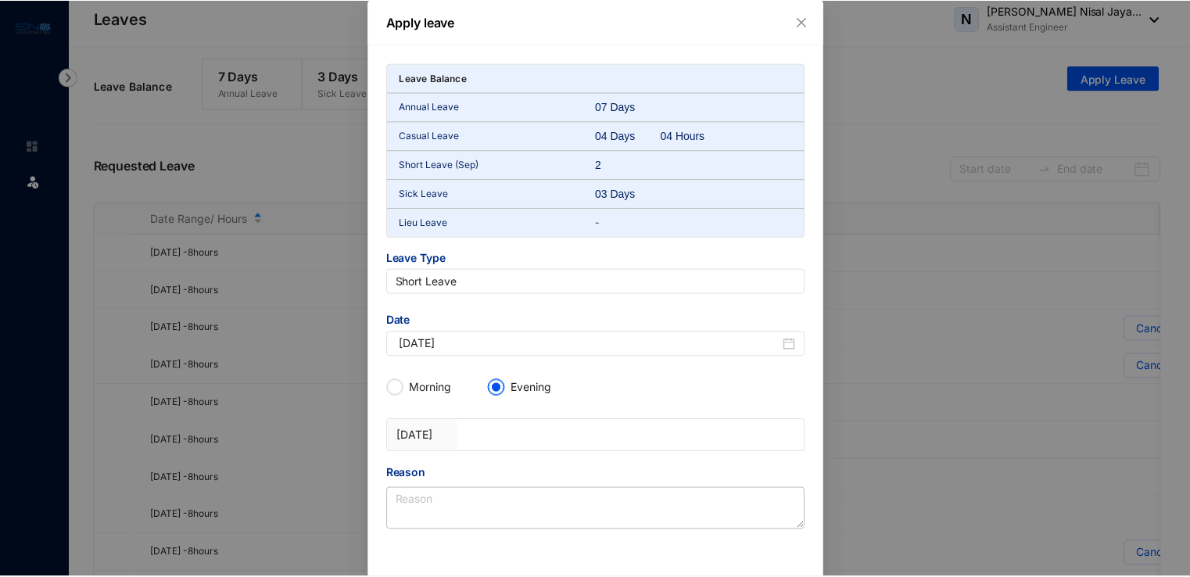
scroll to position [56, 0]
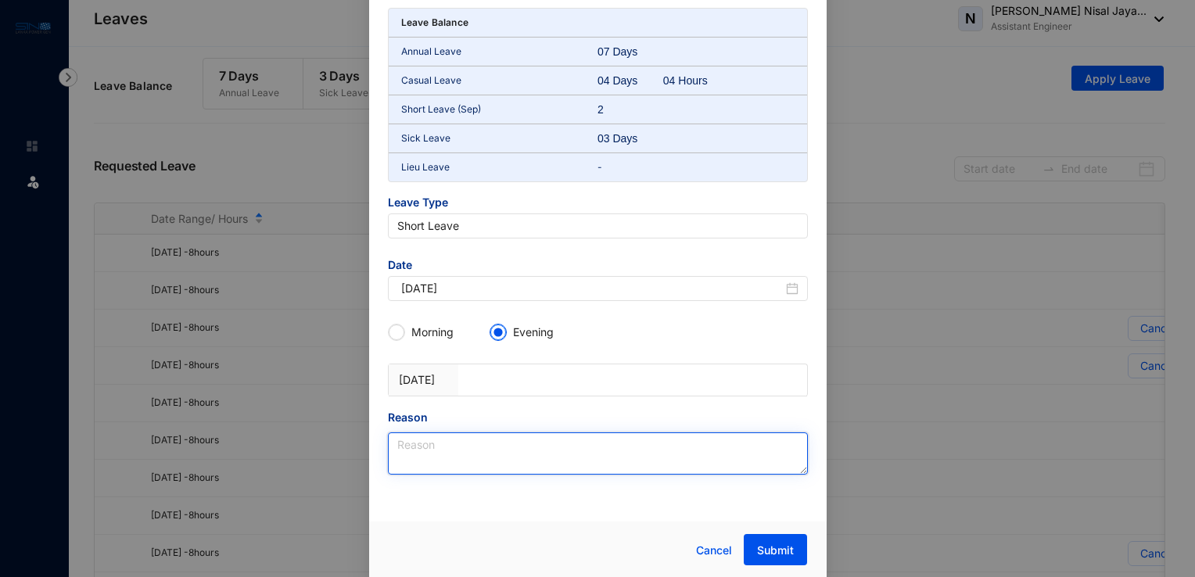
click at [469, 446] on textarea "Reason" at bounding box center [598, 453] width 420 height 42
type textarea "Personal reason"
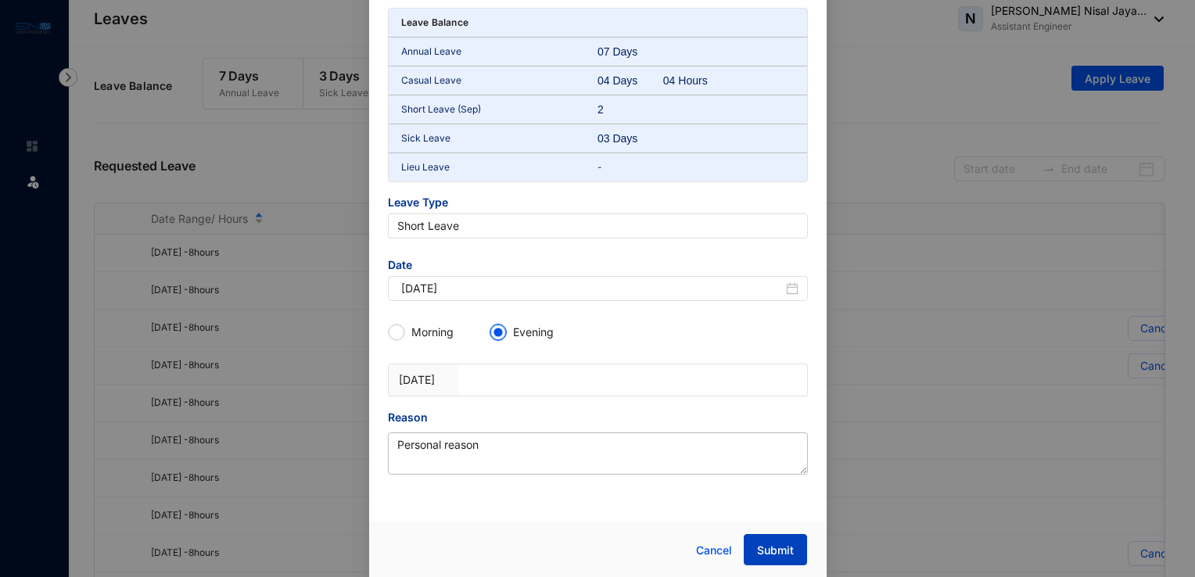
click at [776, 543] on span "Submit" at bounding box center [775, 551] width 37 height 16
